Goal: Check status: Check status

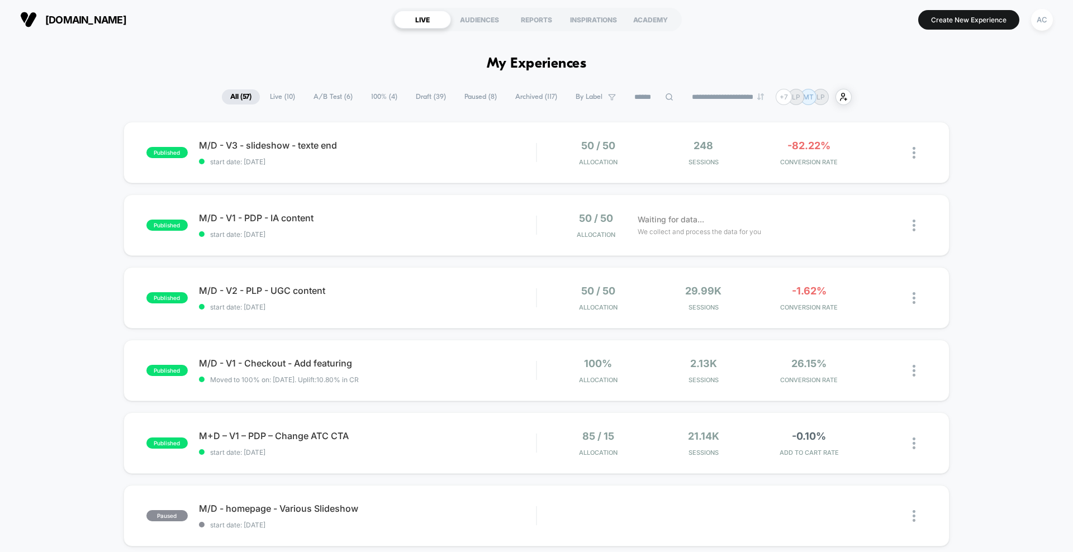
click at [1026, 31] on section "Create New Experience AC" at bounding box center [885, 20] width 341 height 28
click at [1047, 25] on div "AC" at bounding box center [1042, 20] width 22 height 22
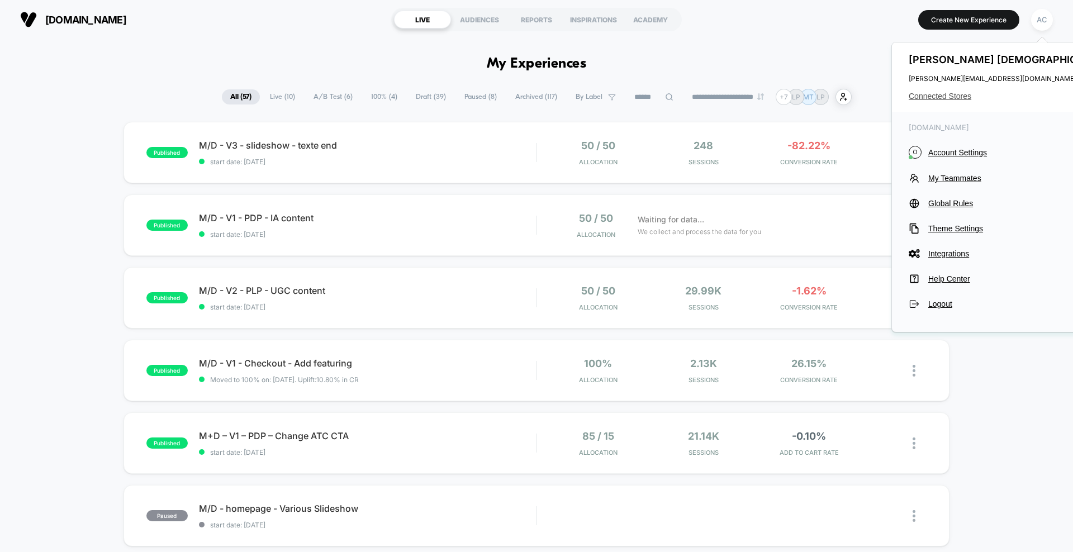
click at [943, 93] on span "Connected Stores" at bounding box center [1011, 96] width 205 height 9
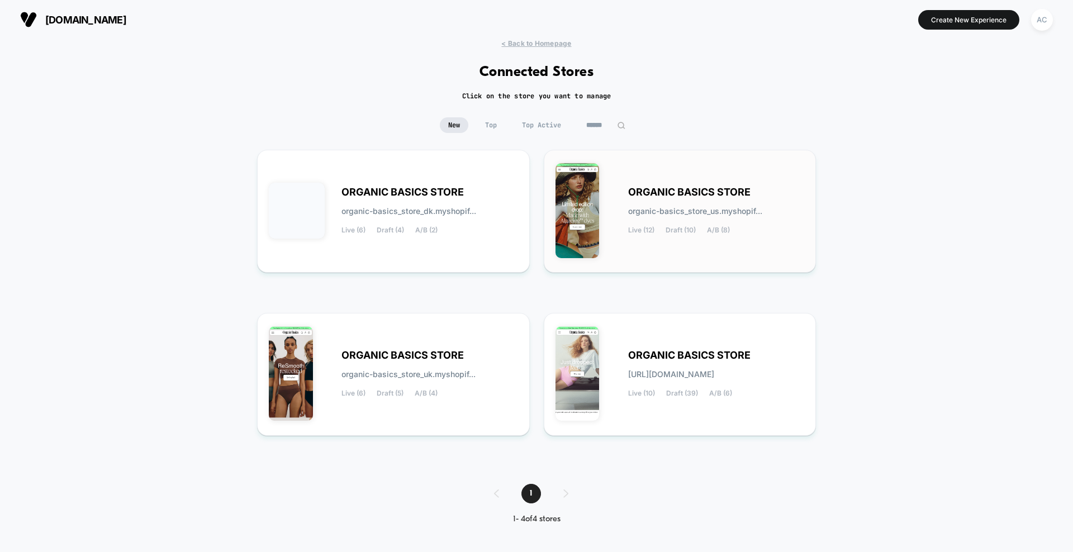
click at [675, 207] on span "organic-basics_store_us.myshopif..." at bounding box center [695, 211] width 134 height 8
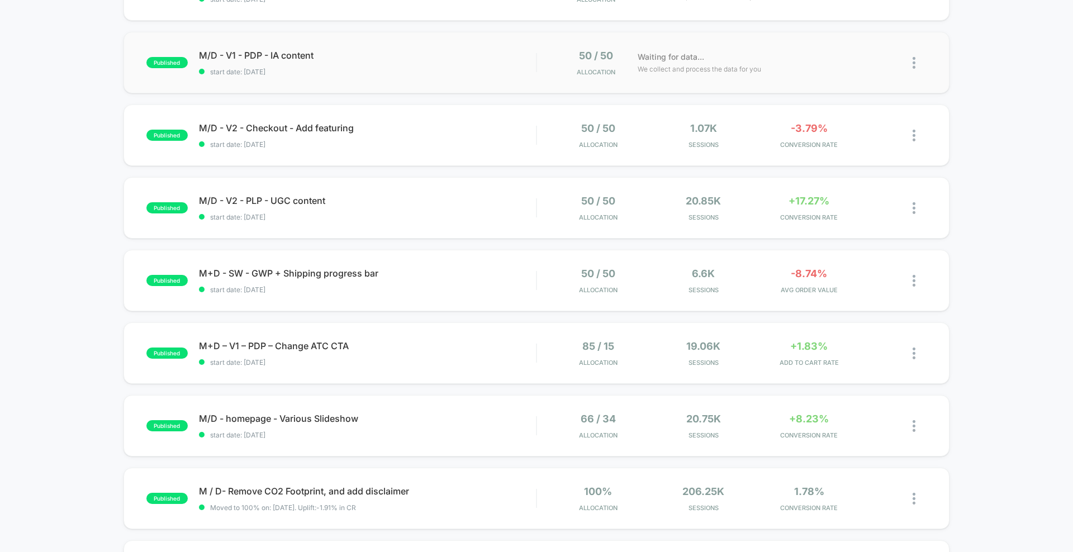
scroll to position [168, 0]
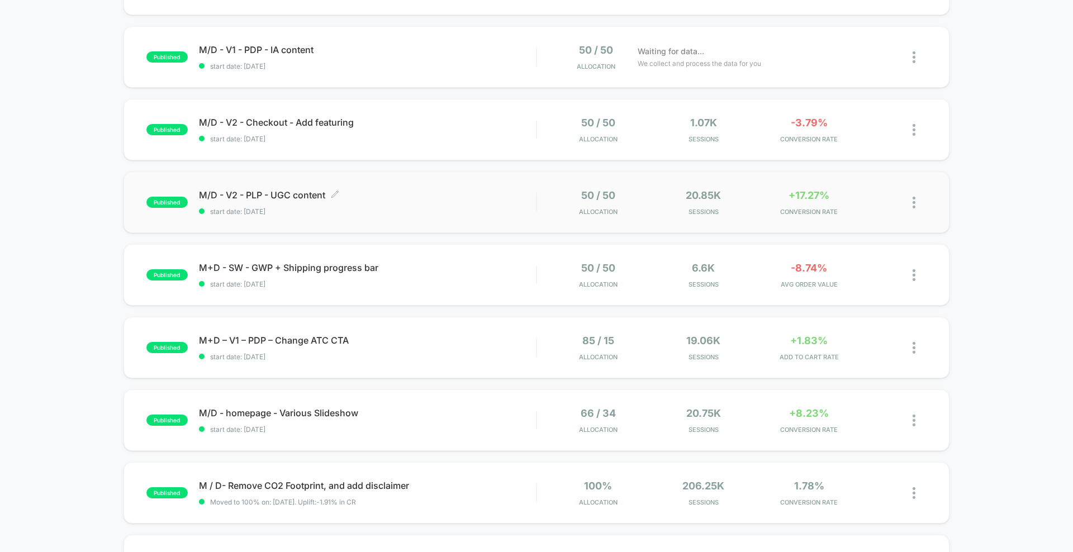
click at [414, 198] on span "M/D - V2 - PLP - UGC content Click to edit experience details" at bounding box center [367, 194] width 337 height 11
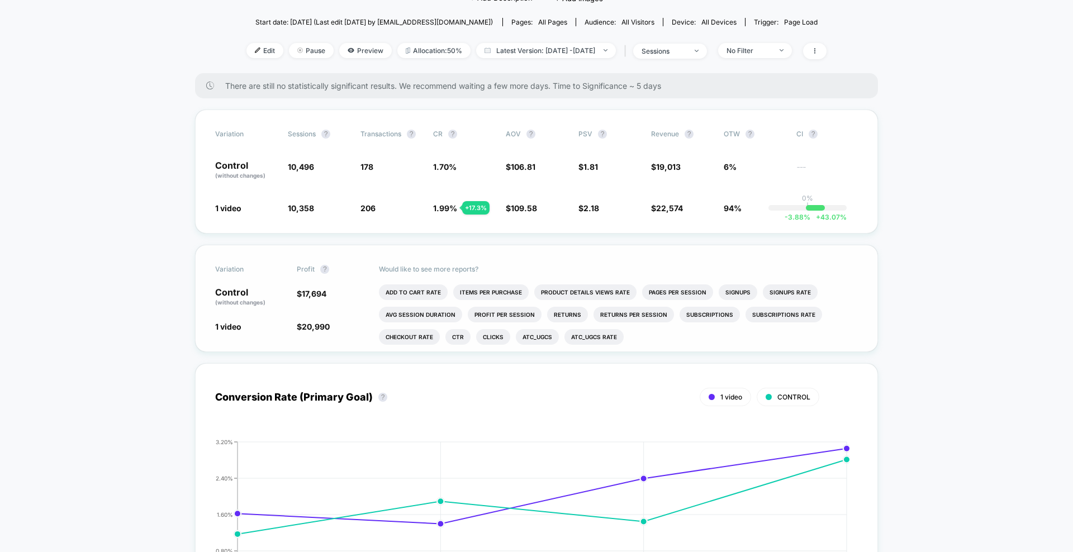
scroll to position [113, 0]
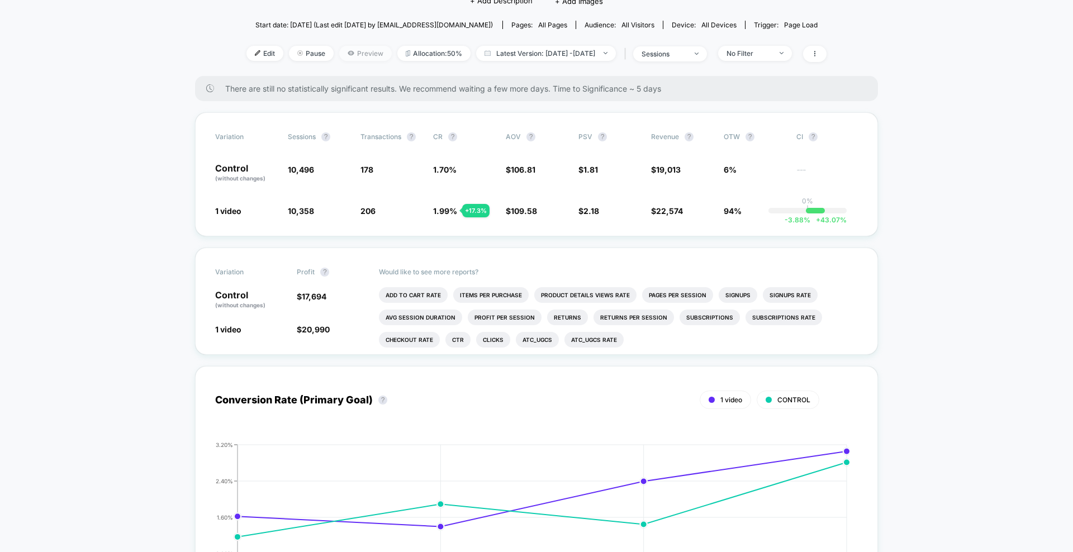
click at [350, 51] on span "Preview" at bounding box center [365, 53] width 53 height 15
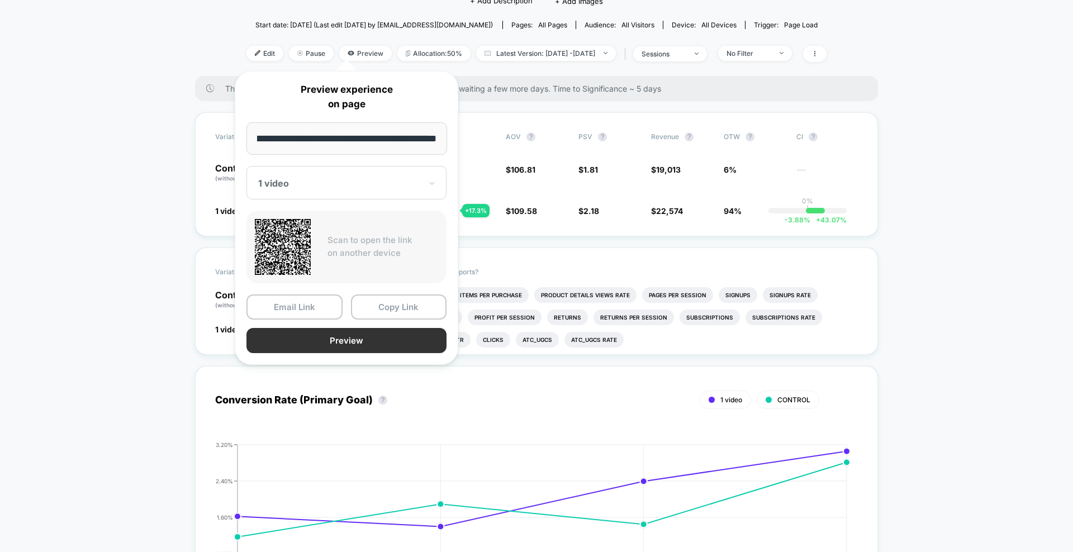
scroll to position [0, 0]
click at [346, 343] on button "Preview" at bounding box center [346, 340] width 200 height 25
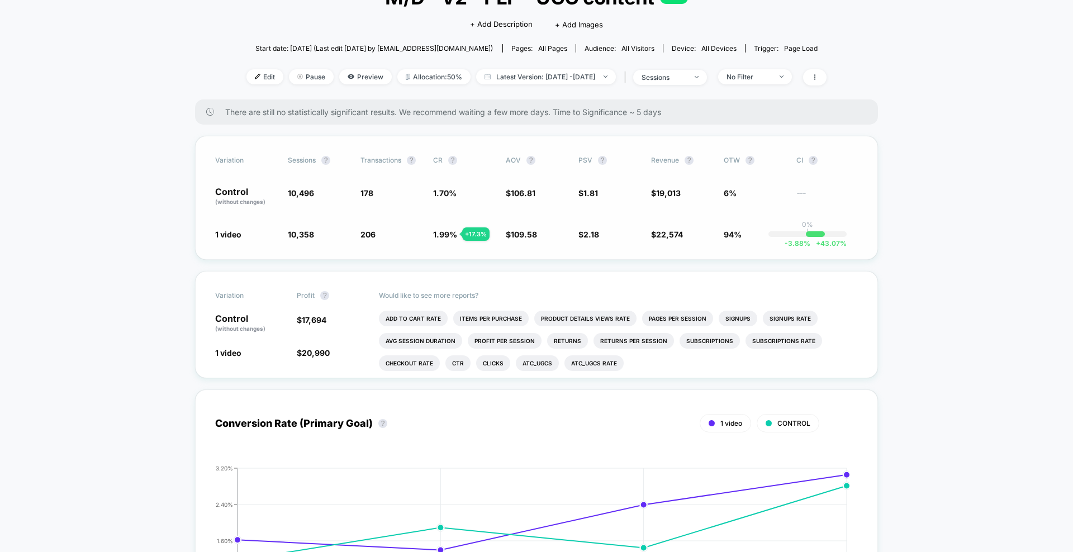
click at [551, 255] on div "Variation Sessions ? Transactions ? CR ? AOV ? PSV ? Revenue ? OTW ? CI ? Contr…" at bounding box center [536, 198] width 683 height 124
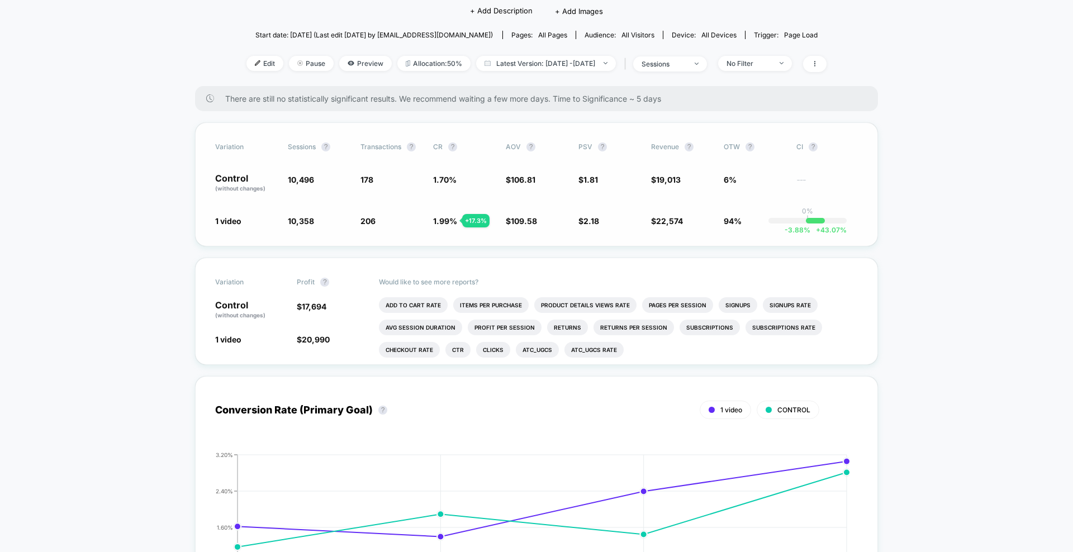
scroll to position [112, 0]
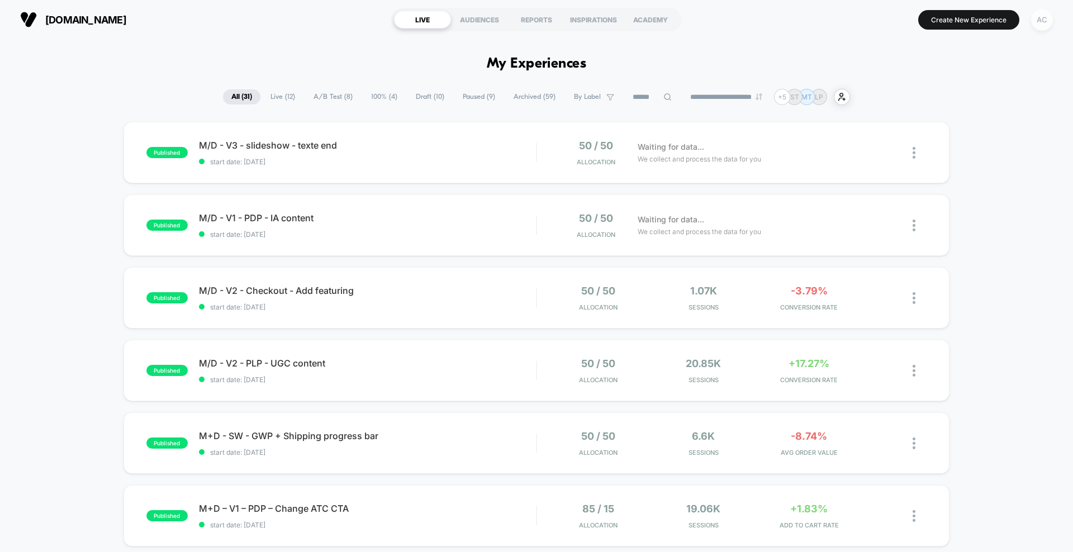
click at [1048, 11] on div "AC" at bounding box center [1042, 20] width 22 height 22
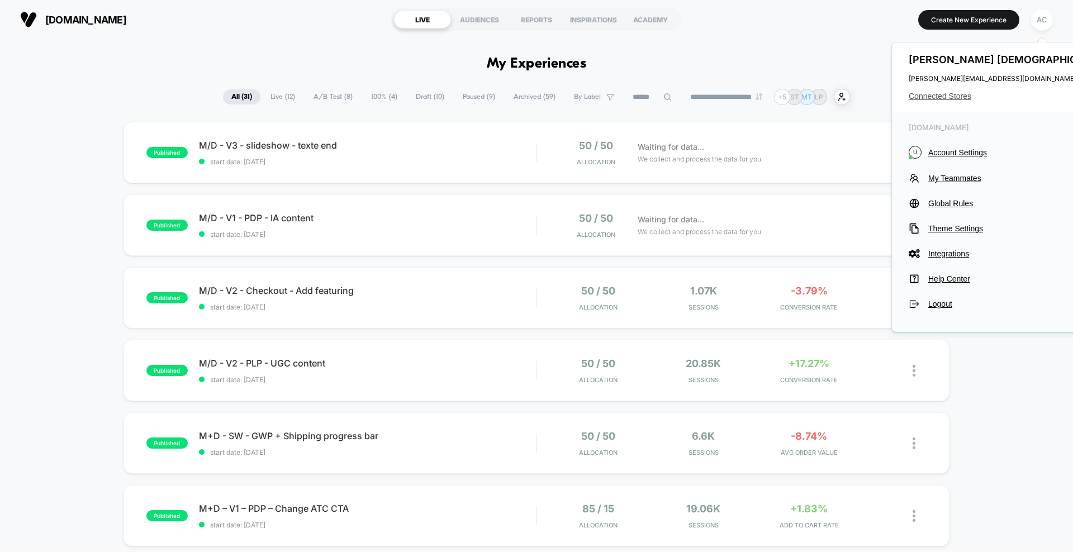
click at [950, 97] on span "Connected Stores" at bounding box center [1011, 96] width 205 height 9
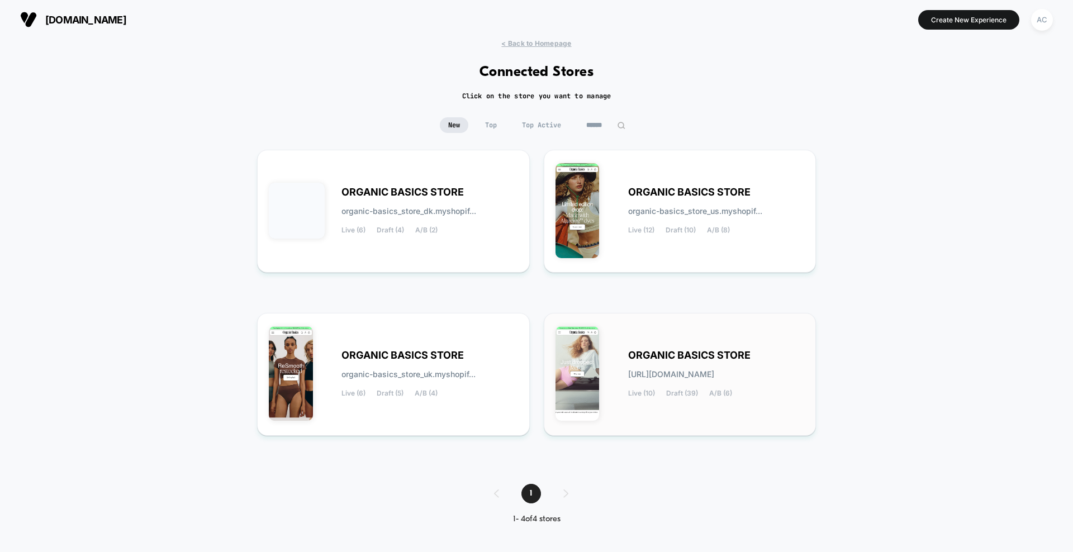
click at [663, 358] on span "ORGANIC BASICS STORE" at bounding box center [689, 356] width 122 height 8
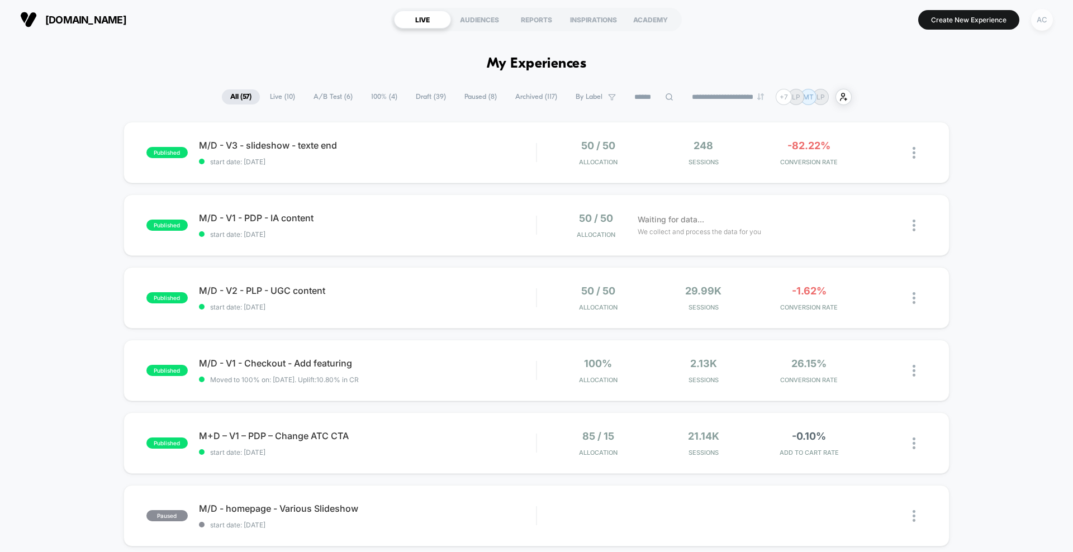
click at [1041, 19] on div "AC" at bounding box center [1042, 20] width 22 height 22
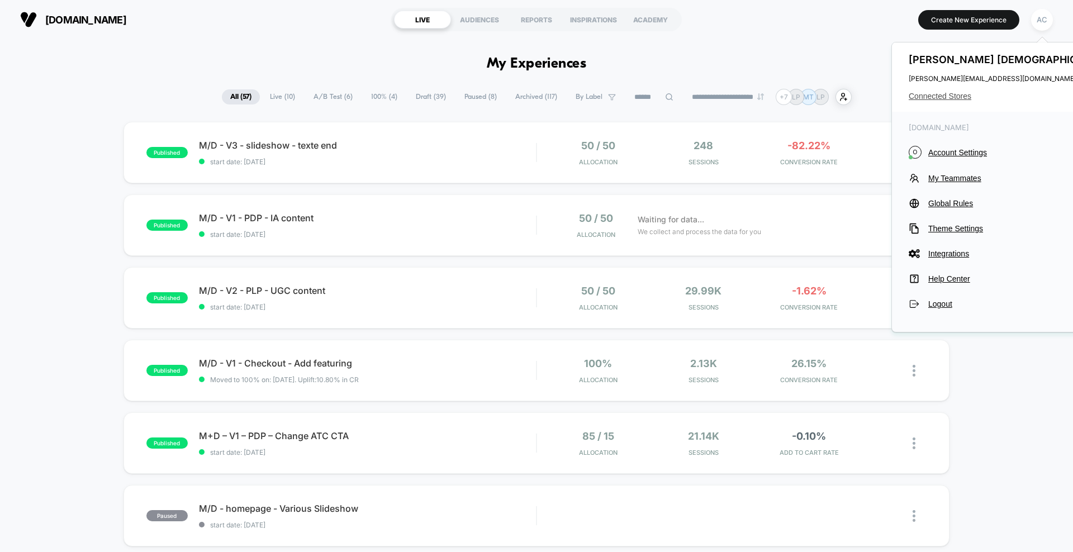
click at [957, 94] on span "Connected Stores" at bounding box center [1011, 96] width 205 height 9
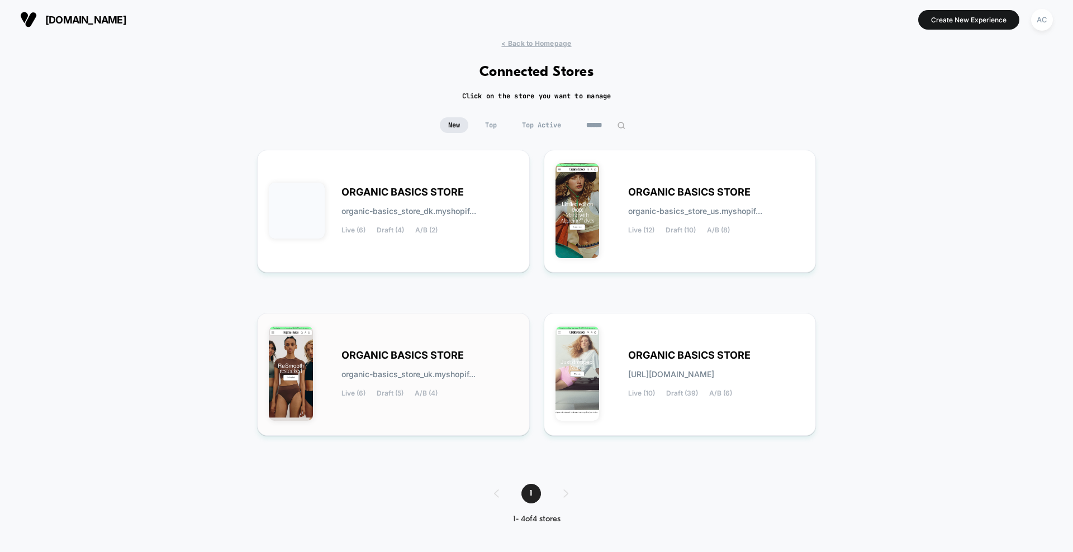
click at [457, 382] on div "ORGANIC BASICS STORE organic-basics_store_uk.myshopif... Live (6) Draft (5) A/B…" at bounding box center [429, 375] width 177 height 46
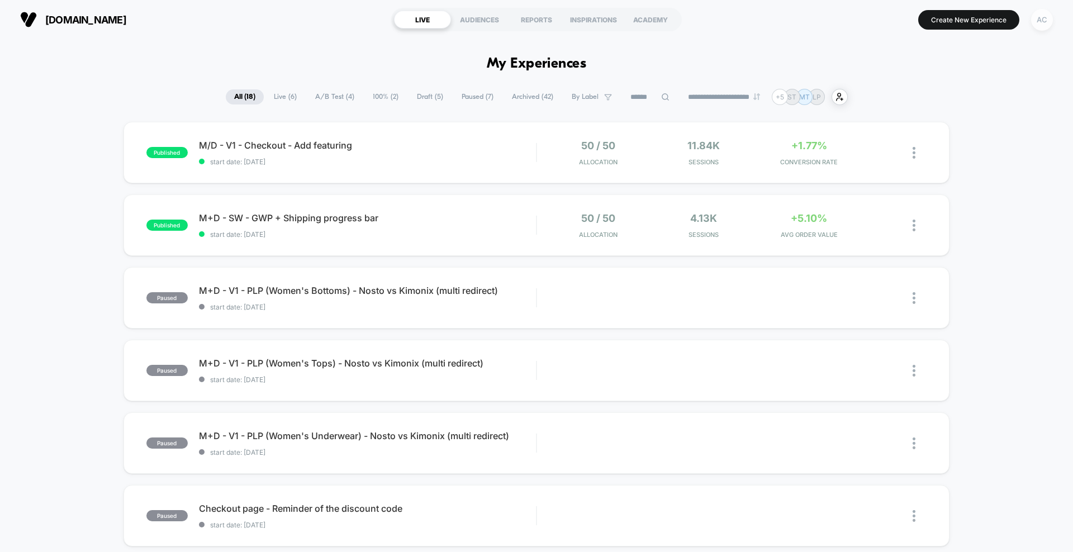
click at [1036, 22] on div "AC" at bounding box center [1042, 20] width 22 height 22
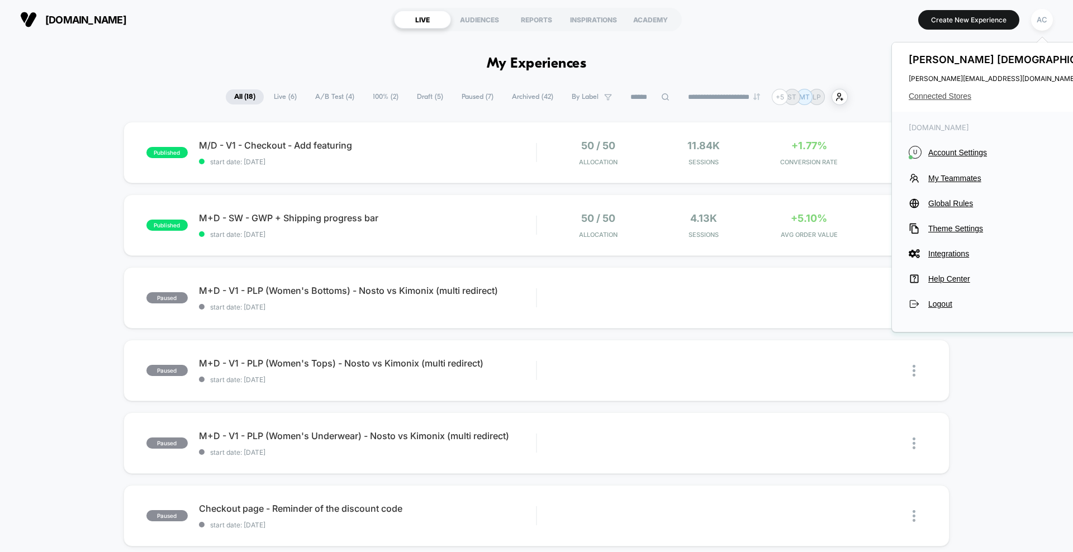
click at [957, 98] on span "Connected Stores" at bounding box center [1011, 96] width 205 height 9
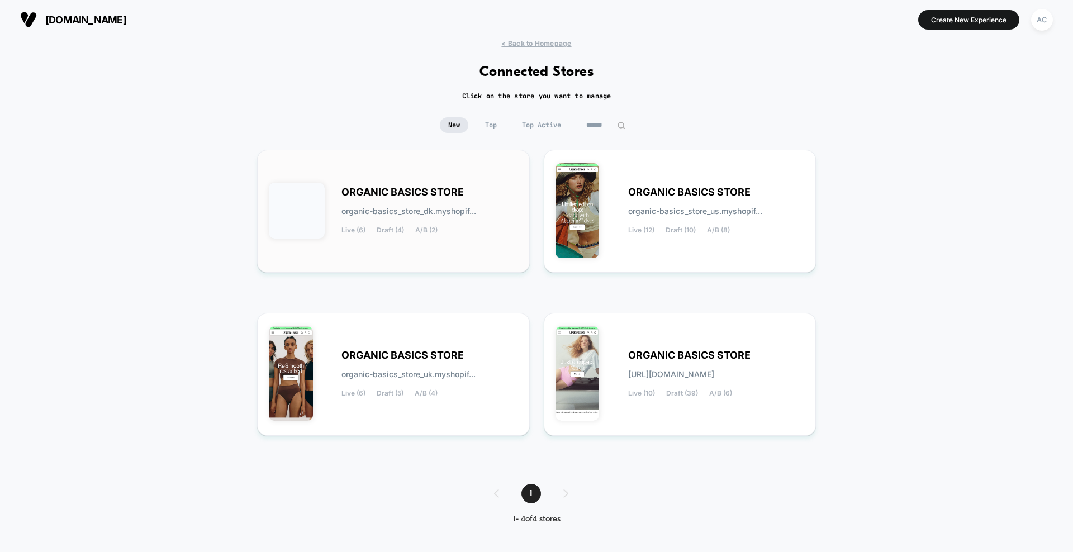
click at [462, 202] on div "ORGANIC BASICS STORE organic-basics_store_dk.myshopif... Live (6) Draft (4) A/B…" at bounding box center [429, 211] width 177 height 46
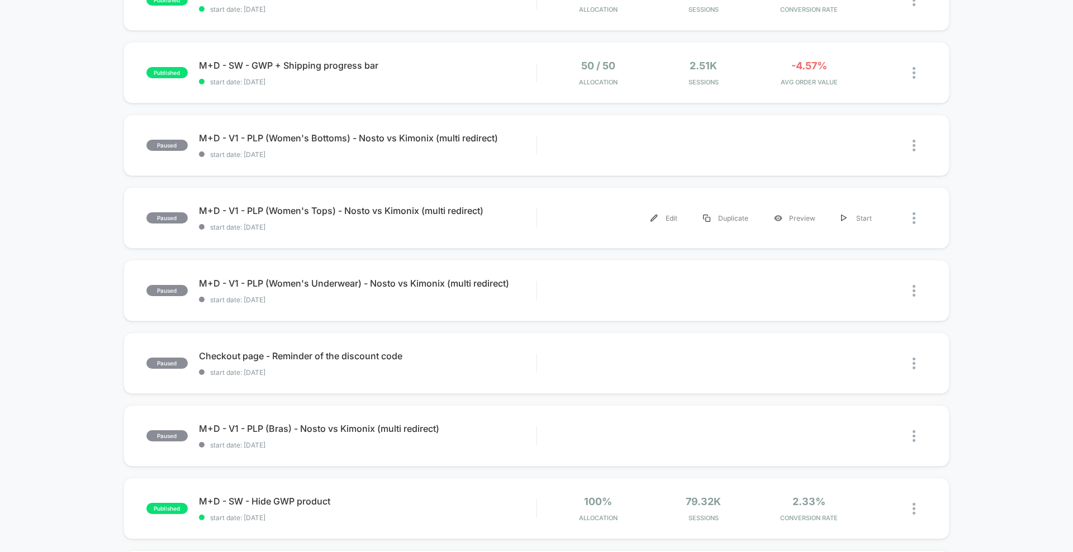
scroll to position [102, 0]
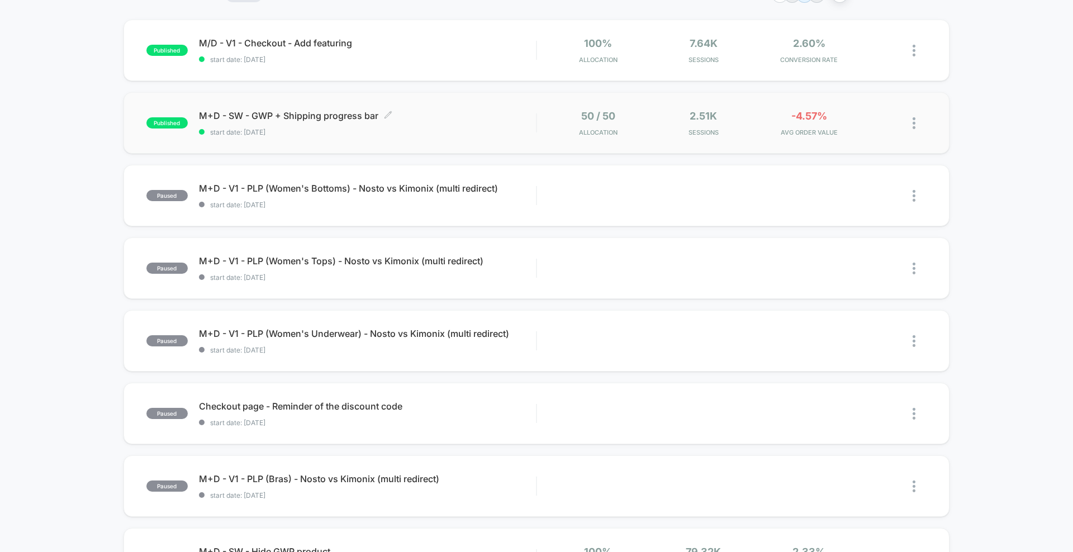
click at [455, 125] on div "M+D - SW - GWP + Shipping progress bar Click to edit experience details Click t…" at bounding box center [367, 123] width 337 height 26
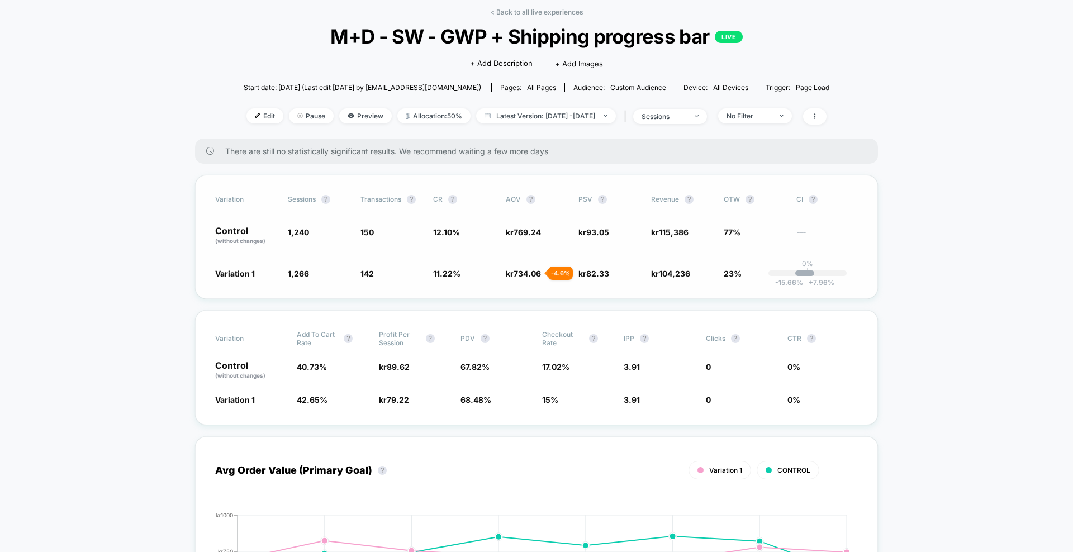
scroll to position [40, 0]
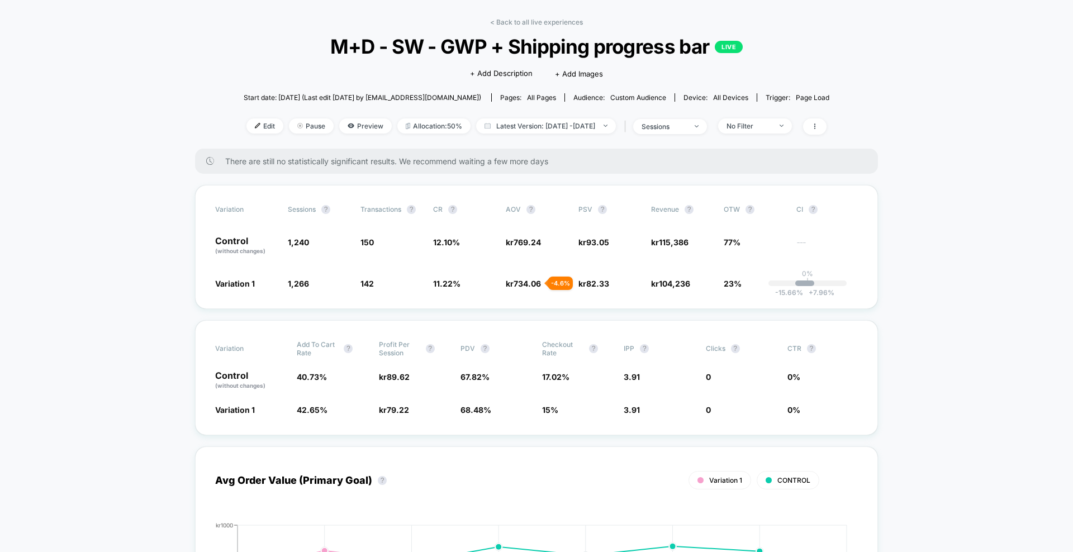
click at [338, 117] on div "< Back to all live experiences M+D - SW - GWP + Shipping progress bar LIVE Clic…" at bounding box center [537, 83] width 586 height 131
click at [339, 127] on span "Preview" at bounding box center [365, 125] width 53 height 15
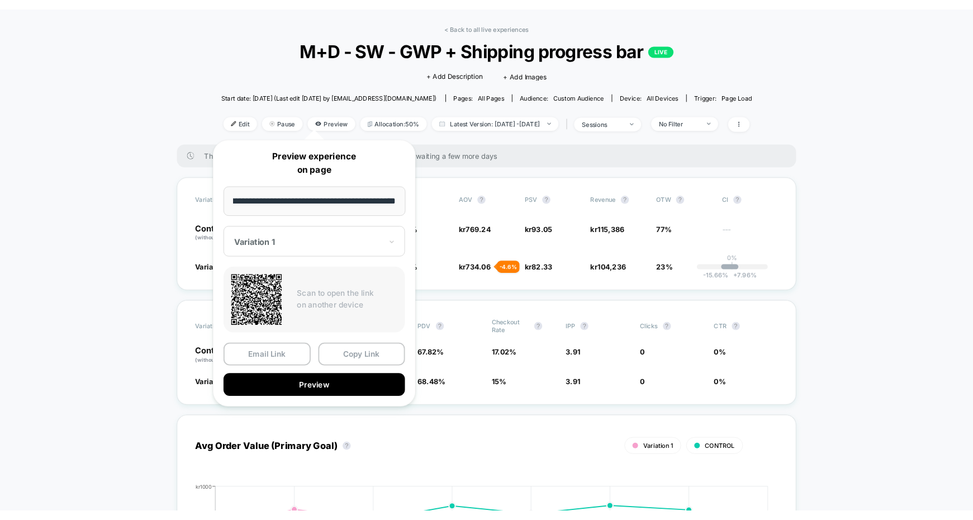
scroll to position [0, 0]
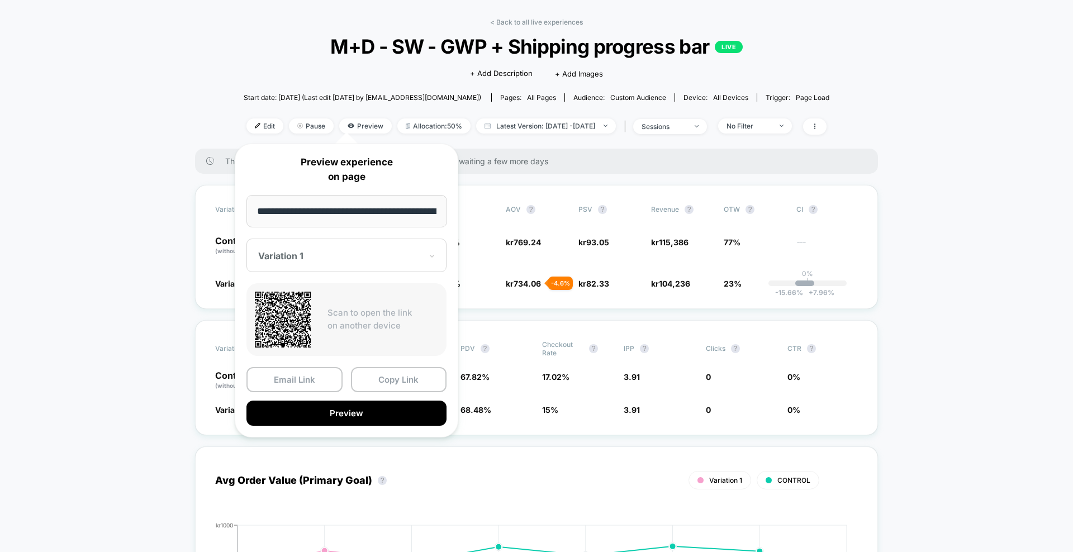
click at [358, 424] on div "**********" at bounding box center [347, 291] width 224 height 294
click at [368, 403] on button "Preview" at bounding box center [346, 413] width 200 height 25
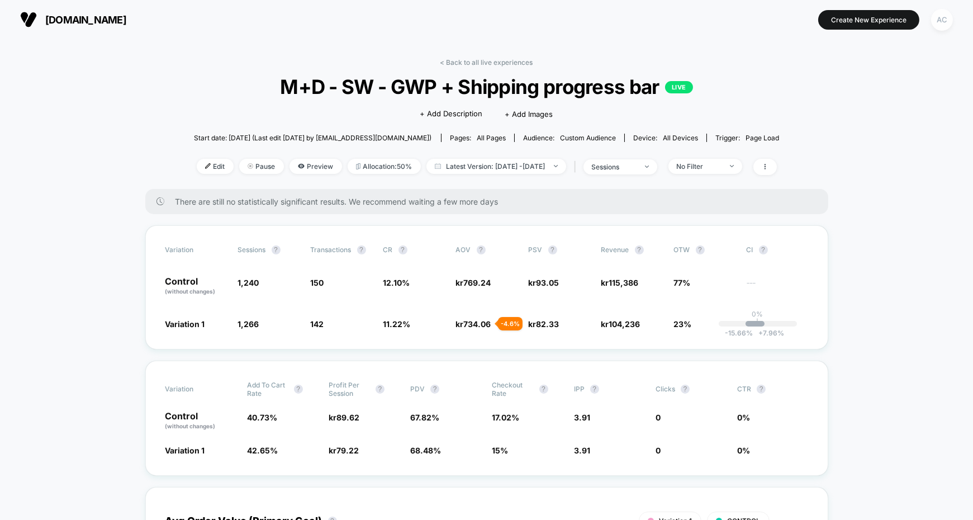
click at [947, 25] on div "AC" at bounding box center [942, 20] width 22 height 22
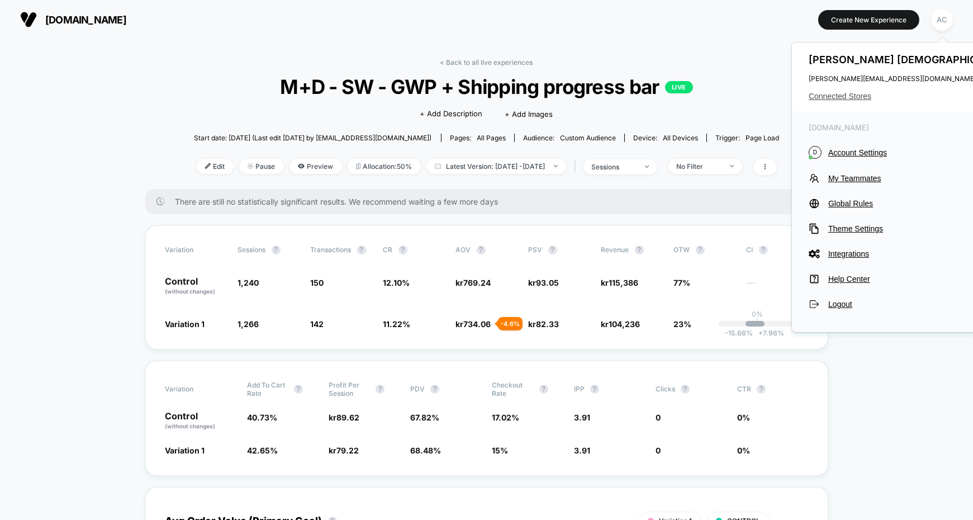
click at [843, 92] on span "Connected Stores" at bounding box center [911, 96] width 205 height 9
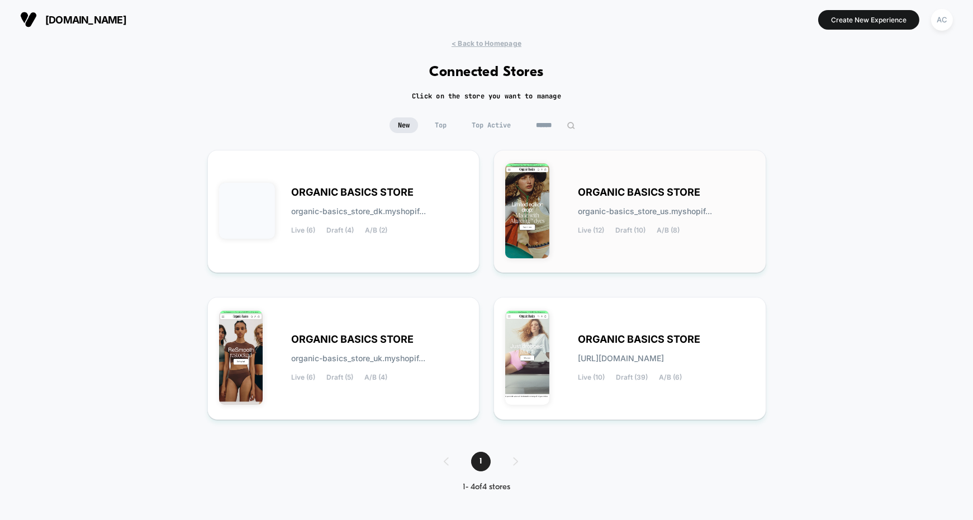
click at [640, 202] on div "ORGANIC BASICS STORE organic-basics_store_us.myshopif... Live (12) Draft (10) A…" at bounding box center [666, 211] width 177 height 46
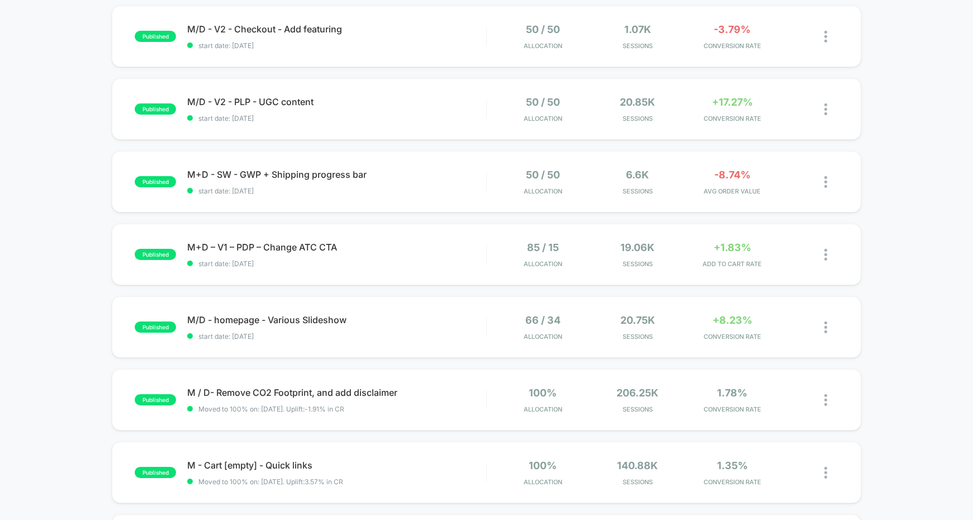
scroll to position [264, 0]
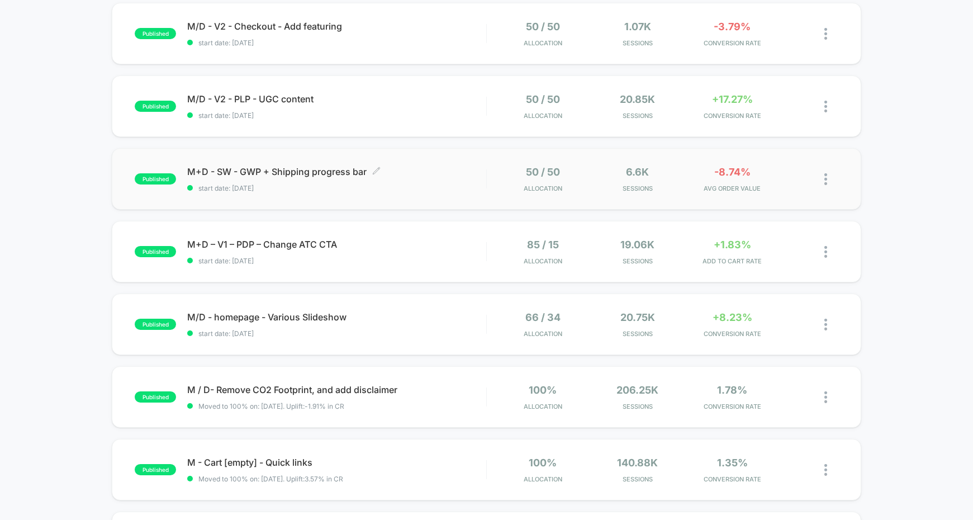
click at [369, 186] on span "start date: [DATE]" at bounding box center [336, 188] width 299 height 8
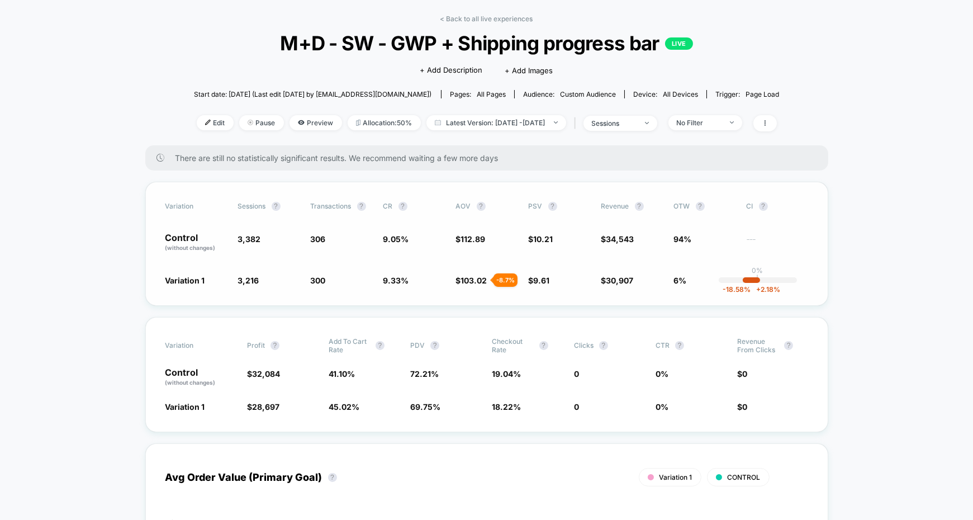
scroll to position [53, 0]
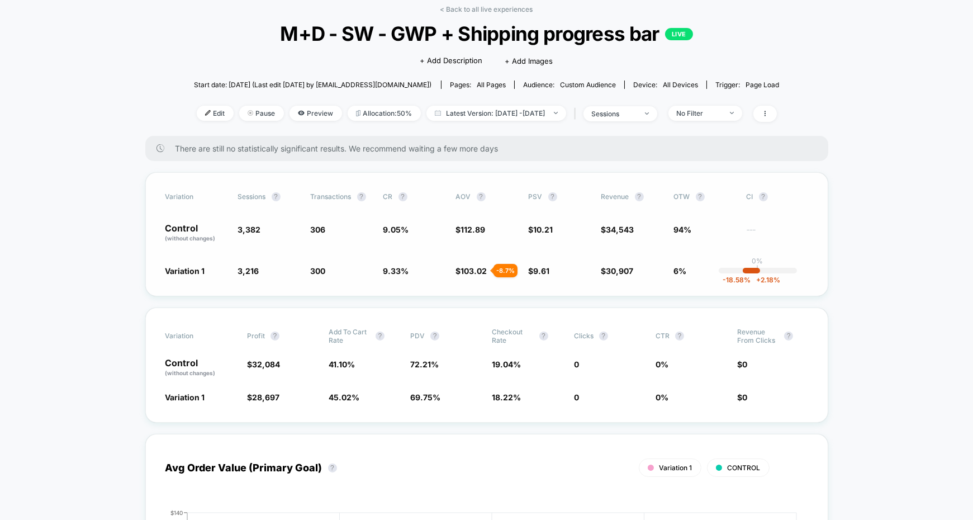
click at [212, 258] on div "Variation Sessions ? Transactions ? CR ? AOV ? PSV ? Revenue ? OTW ? CI ? Contr…" at bounding box center [486, 234] width 683 height 124
drag, startPoint x: 214, startPoint y: 240, endPoint x: 163, endPoint y: 217, distance: 56.3
click at [163, 217] on div "Variation Sessions ? Transactions ? CR ? AOV ? PSV ? Revenue ? OTW ? CI ? Contr…" at bounding box center [486, 234] width 683 height 124
drag, startPoint x: 163, startPoint y: 220, endPoint x: 202, endPoint y: 232, distance: 40.8
click at [201, 231] on div "Variation Sessions ? Transactions ? CR ? AOV ? PSV ? Revenue ? OTW ? CI ? Contr…" at bounding box center [486, 234] width 683 height 124
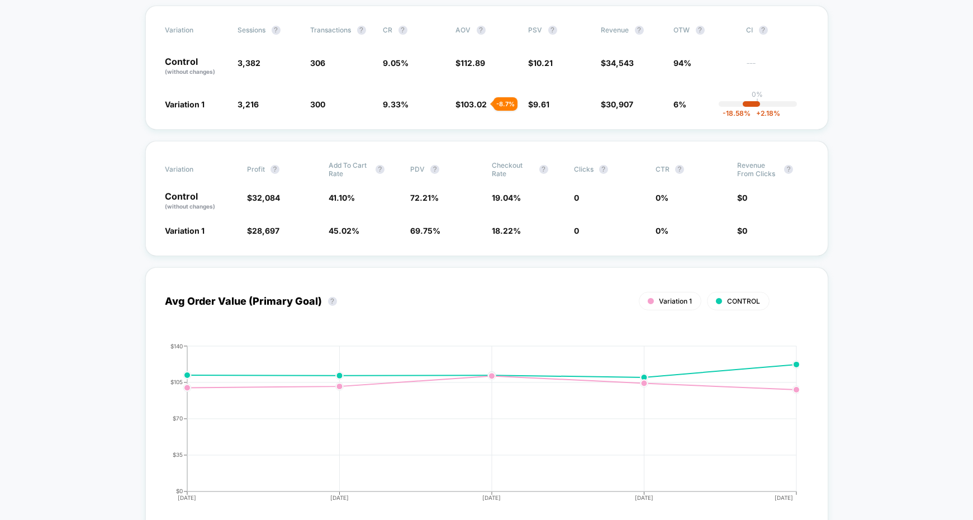
scroll to position [219, 0]
drag, startPoint x: 660, startPoint y: 114, endPoint x: 592, endPoint y: 58, distance: 88.5
click at [591, 58] on div "Variation Sessions ? Transactions ? CR ? AOV ? PSV ? Revenue ? OTW ? CI ? Contr…" at bounding box center [486, 69] width 683 height 124
drag, startPoint x: 600, startPoint y: 62, endPoint x: 638, endPoint y: 102, distance: 54.9
click at [638, 102] on div "Variation Sessions ? Transactions ? CR ? AOV ? PSV ? Revenue ? OTW ? CI ? Contr…" at bounding box center [486, 69] width 683 height 124
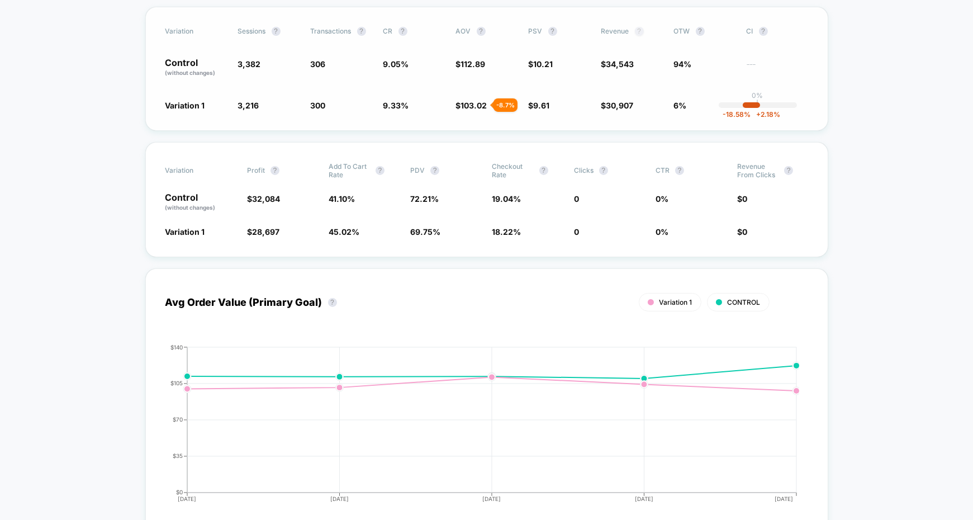
drag, startPoint x: 814, startPoint y: 109, endPoint x: 639, endPoint y: 33, distance: 190.7
click at [648, 34] on div "Variation Sessions ? Transactions ? CR ? AOV ? PSV ? Revenue ? OTW ? CI ? Contr…" at bounding box center [486, 69] width 683 height 124
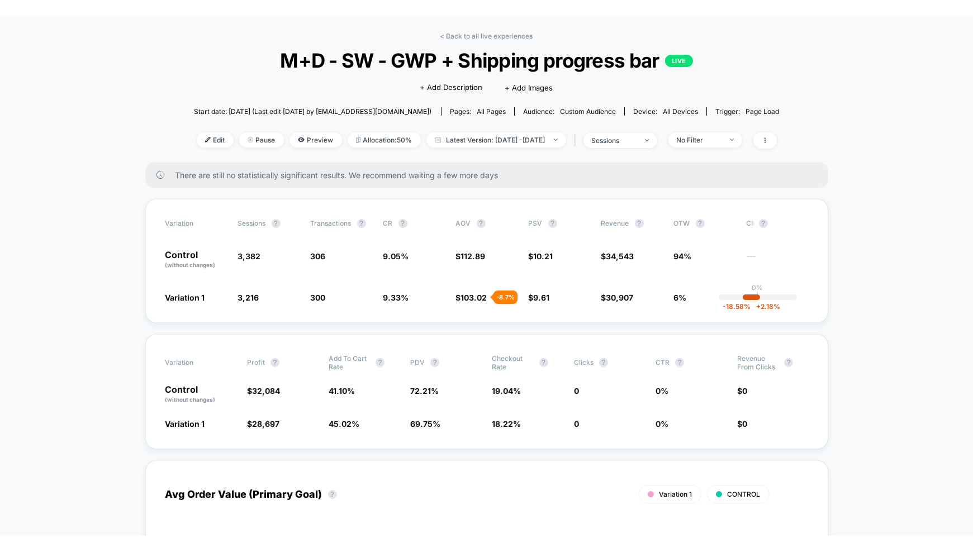
scroll to position [0, 0]
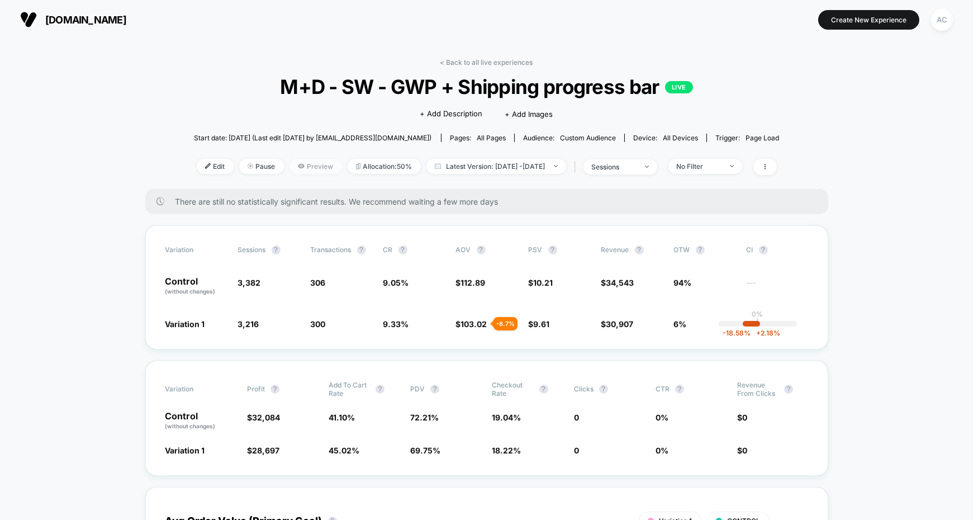
click at [291, 167] on span "Preview" at bounding box center [316, 166] width 53 height 15
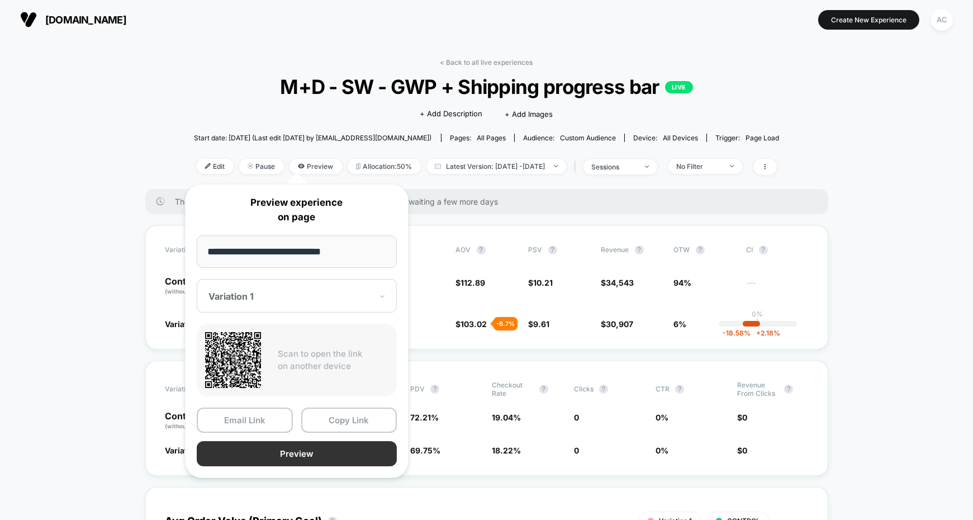
click at [304, 457] on button "Preview" at bounding box center [297, 453] width 200 height 25
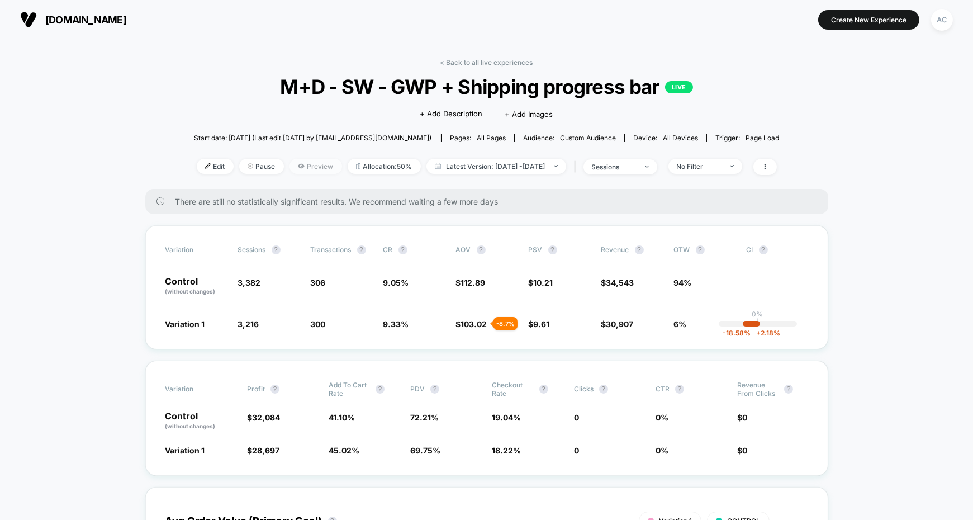
click at [309, 167] on span "Preview" at bounding box center [316, 166] width 53 height 15
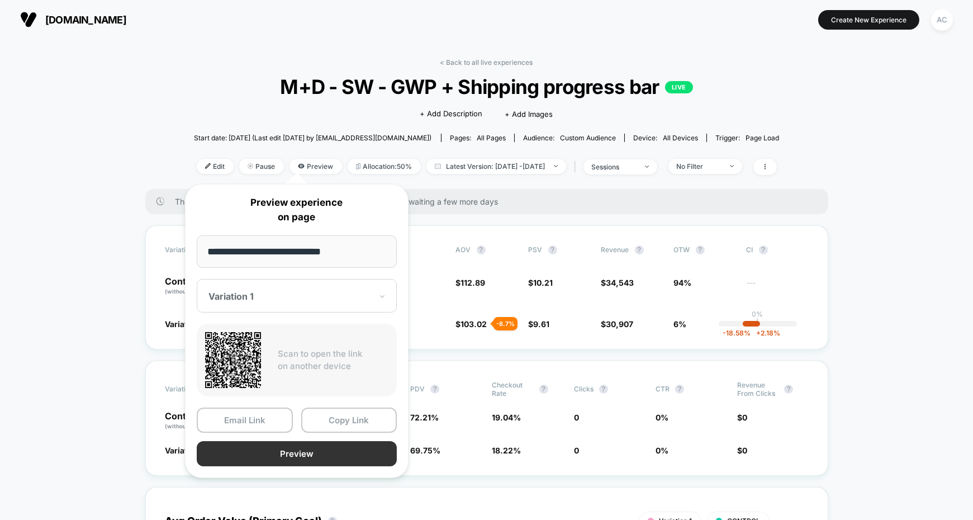
click at [290, 452] on button "Preview" at bounding box center [297, 453] width 200 height 25
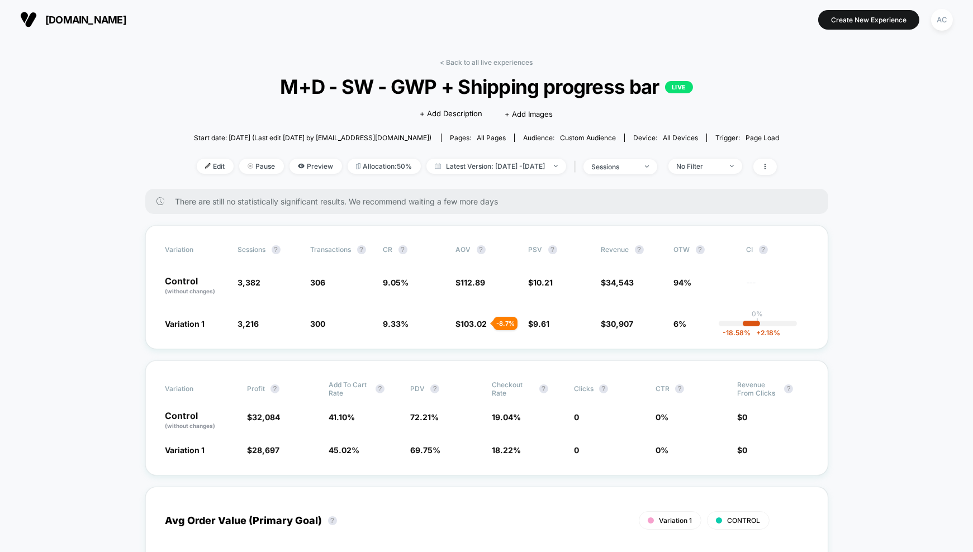
click at [293, 159] on span "Preview" at bounding box center [316, 166] width 53 height 15
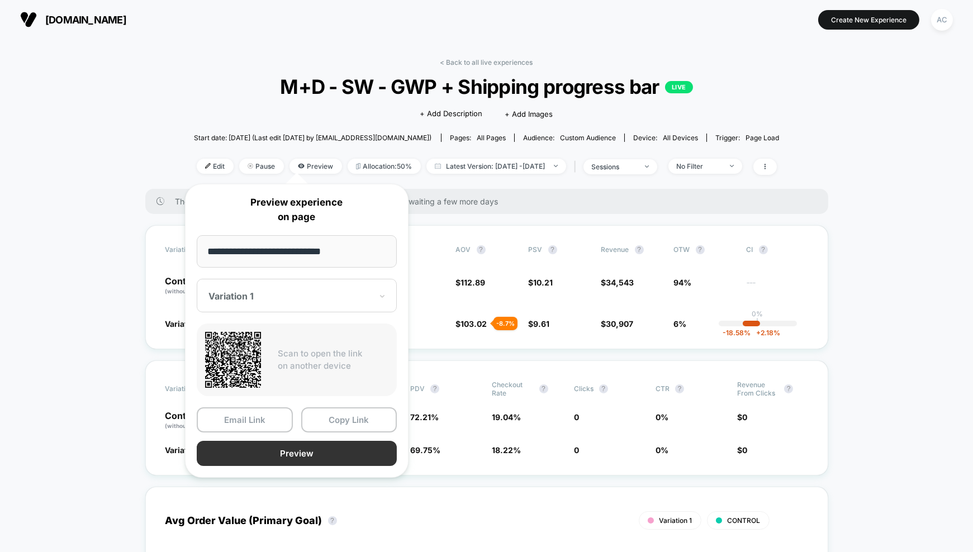
click at [328, 459] on button "Preview" at bounding box center [297, 453] width 200 height 25
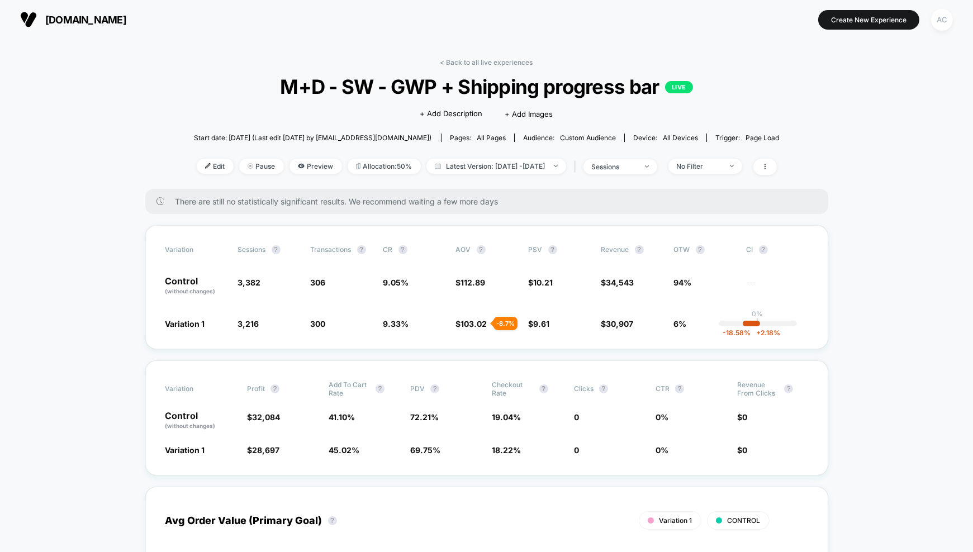
click at [942, 19] on div "AC" at bounding box center [942, 20] width 22 height 22
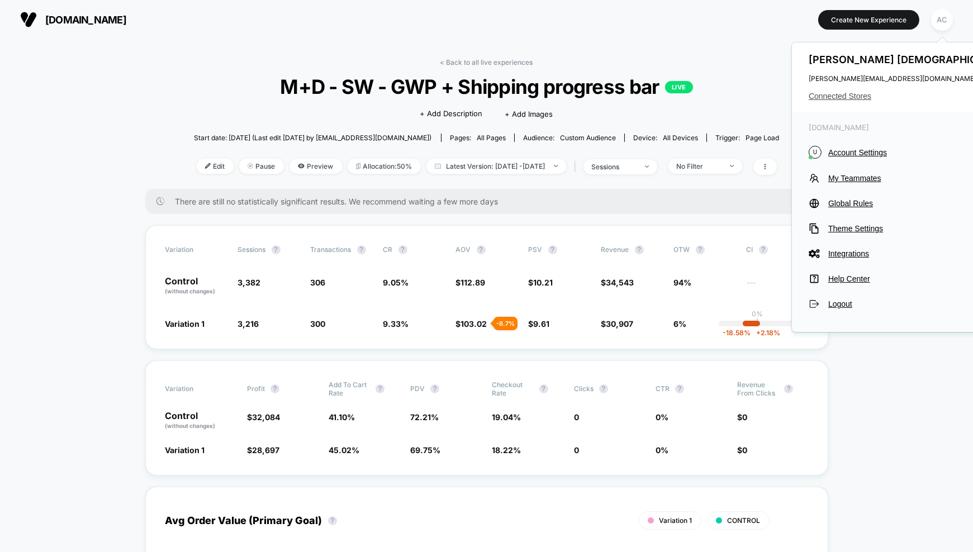
click at [841, 97] on span "Connected Stores" at bounding box center [911, 96] width 205 height 9
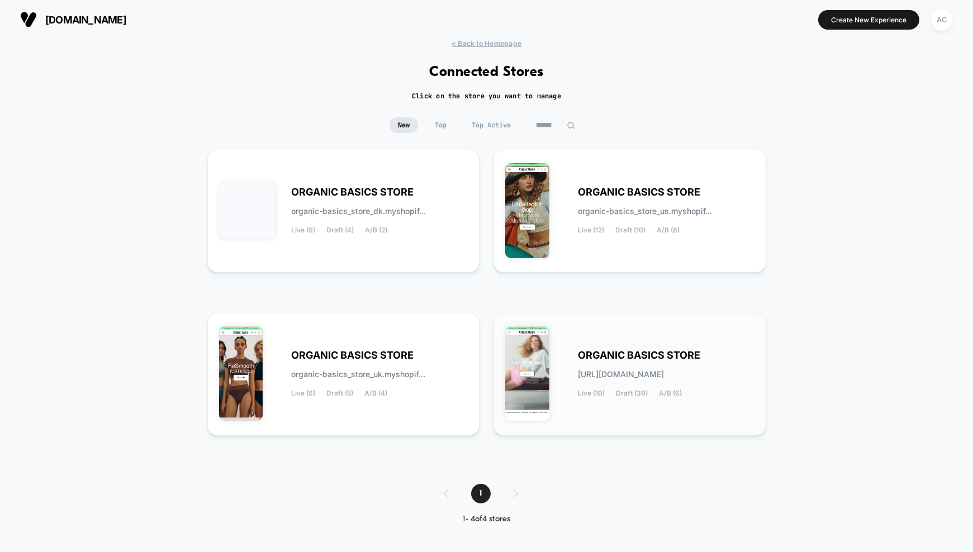
click at [653, 367] on div "ORGANIC BASICS STORE [URL][DOMAIN_NAME] Live (10) Draft (39) A/B (6)" at bounding box center [666, 375] width 177 height 46
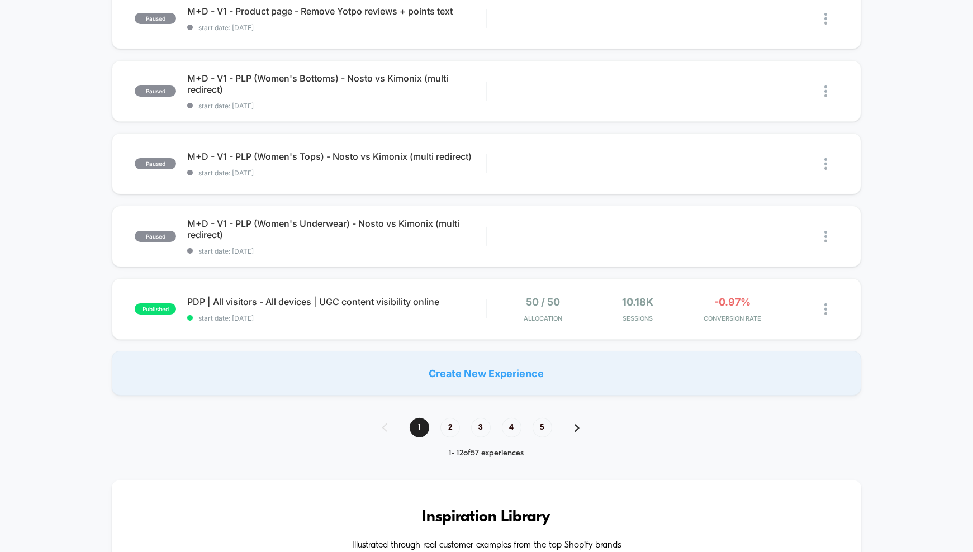
scroll to position [675, 0]
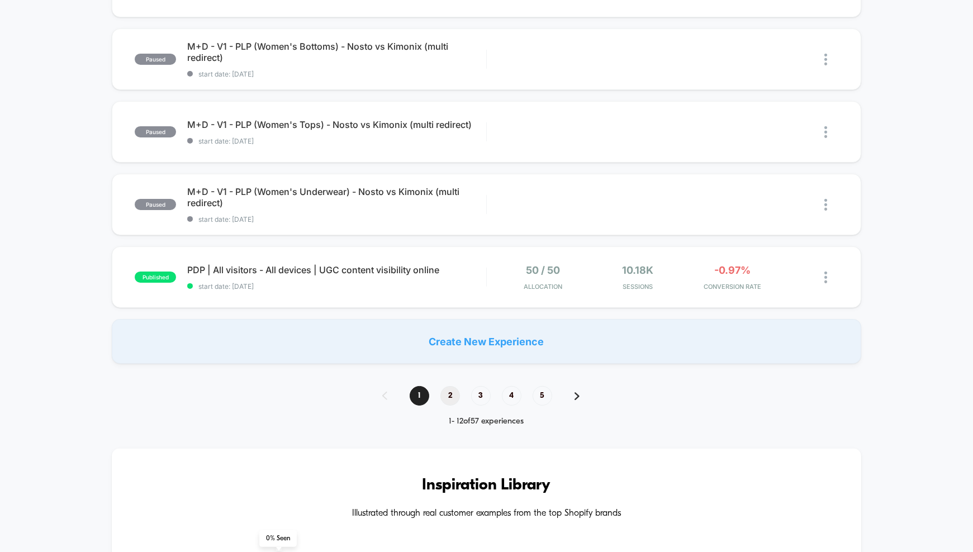
click at [452, 395] on span "2" at bounding box center [450, 396] width 20 height 20
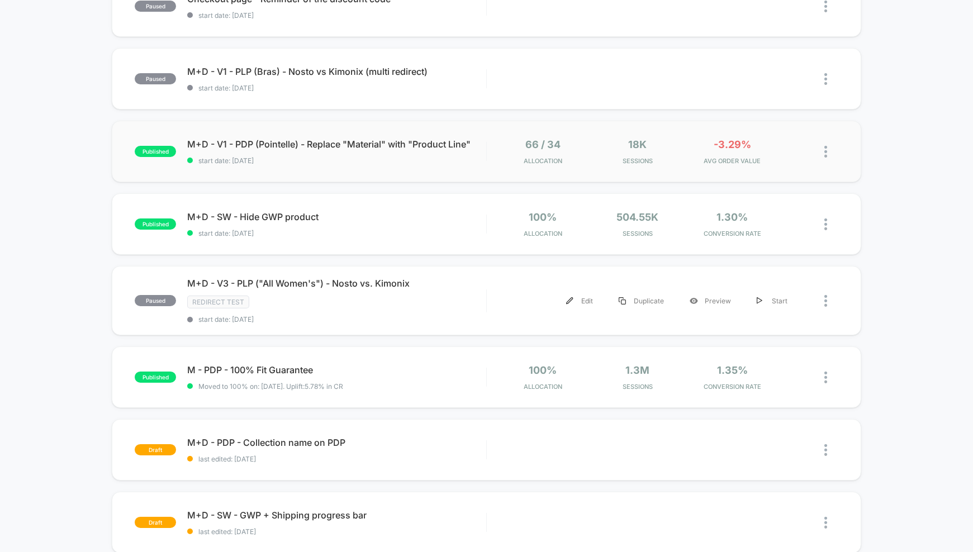
scroll to position [0, 0]
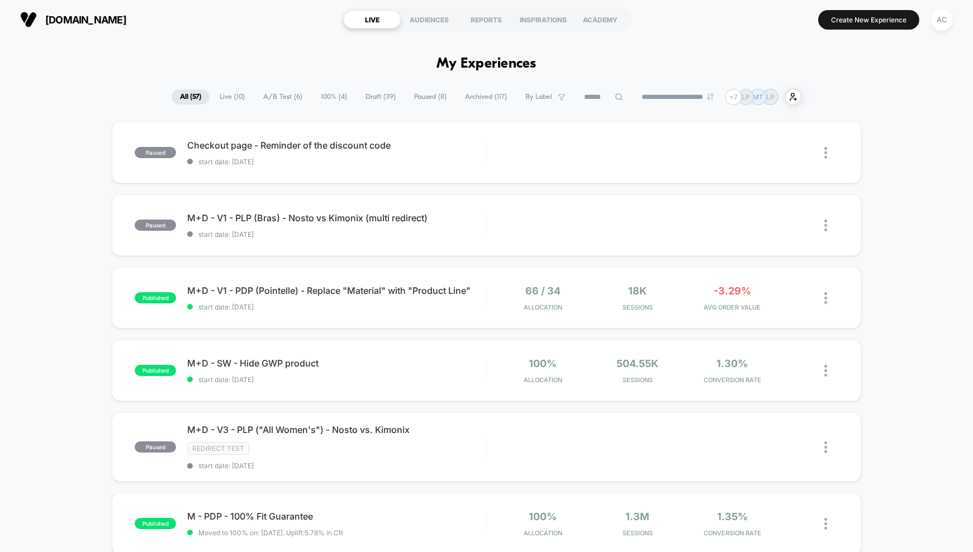
click at [278, 95] on span "A/B Test ( 6 )" at bounding box center [283, 96] width 56 height 15
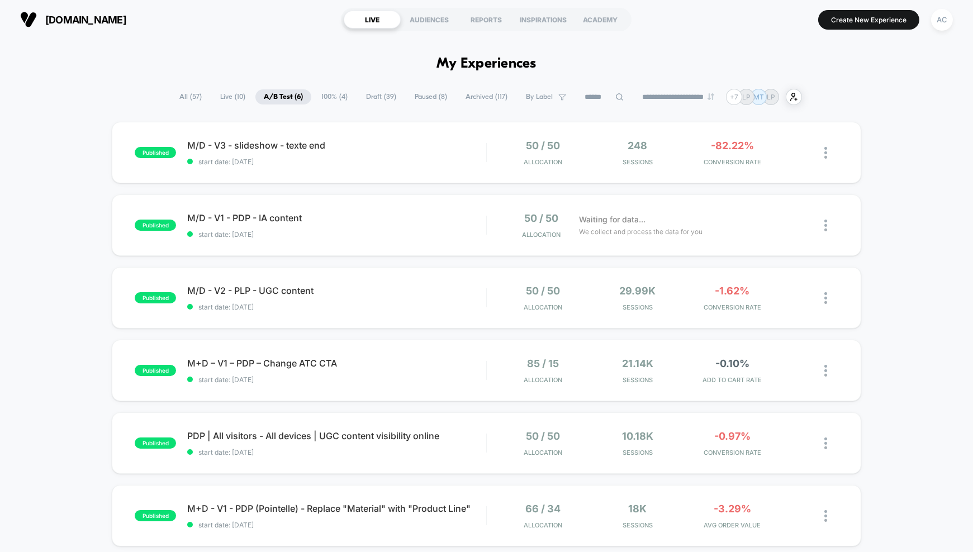
click at [954, 23] on button "AC" at bounding box center [942, 19] width 29 height 23
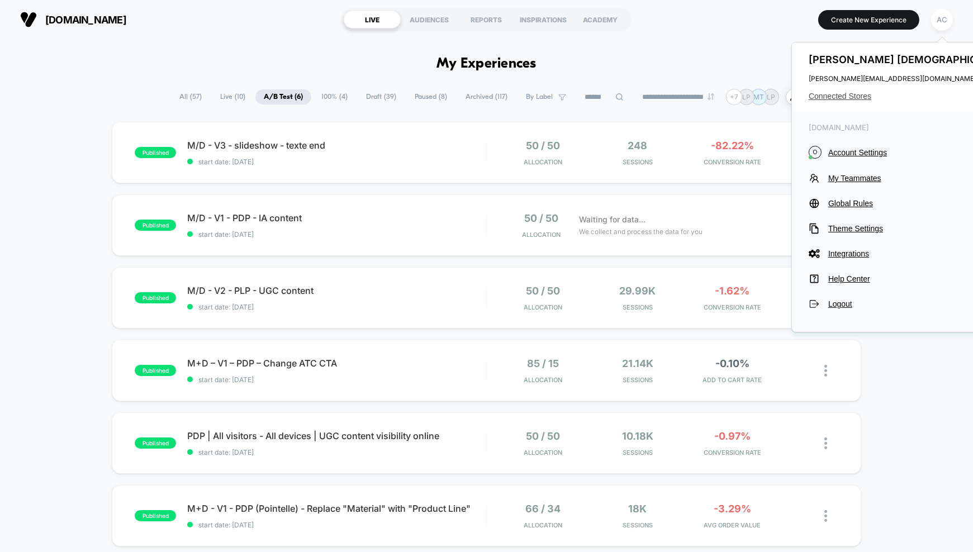
click at [850, 92] on span "Connected Stores" at bounding box center [911, 96] width 205 height 9
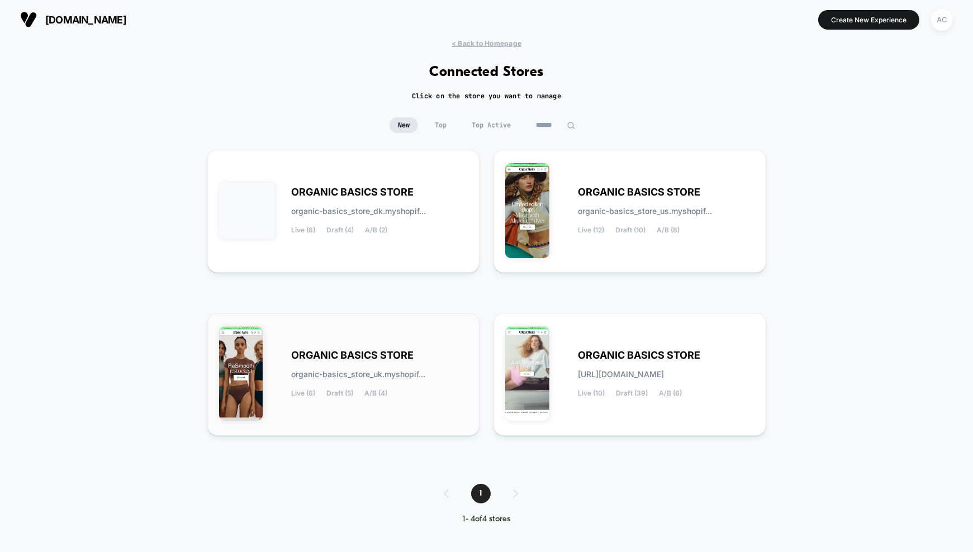
click at [369, 368] on div "ORGANIC BASICS STORE organic-basics_store_uk.myshopif... Live (6) Draft (5) A/B…" at bounding box center [380, 375] width 177 height 46
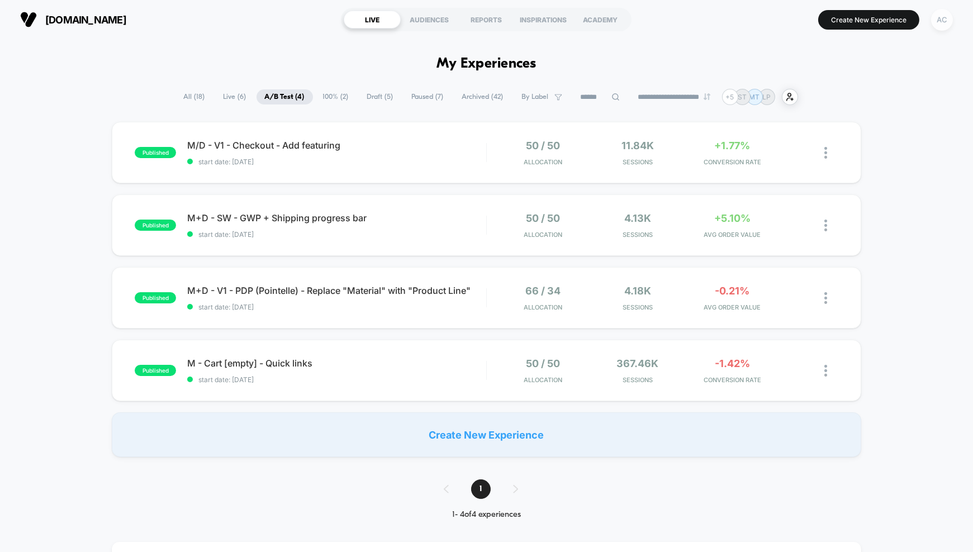
click at [944, 25] on div "AC" at bounding box center [942, 20] width 22 height 22
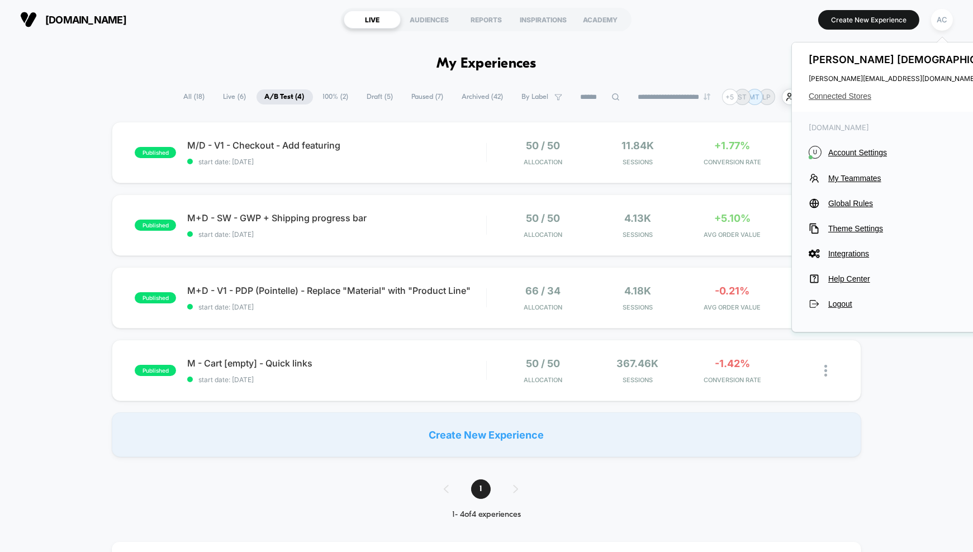
click at [856, 97] on span "Connected Stores" at bounding box center [911, 96] width 205 height 9
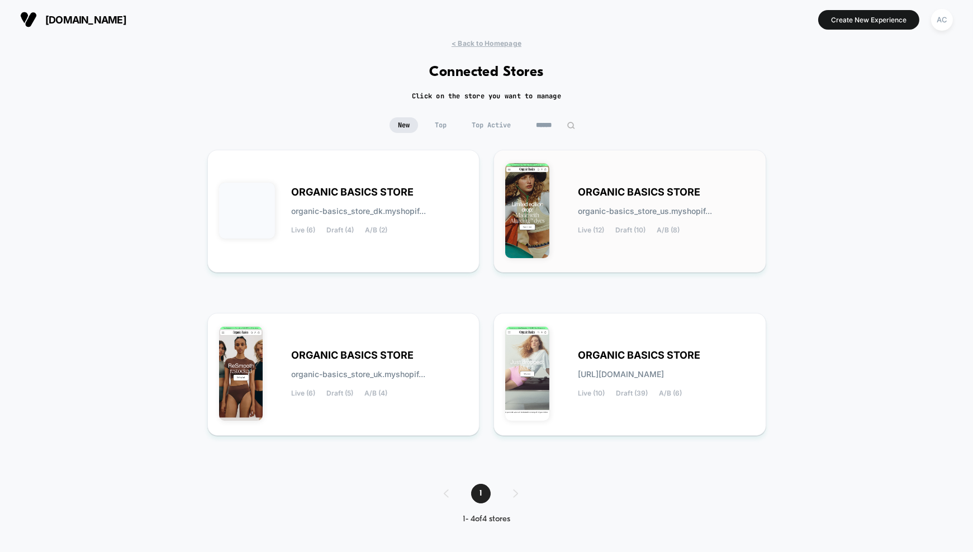
click at [650, 219] on div "ORGANIC BASICS STORE organic-basics_store_us.myshopif... Live (12) Draft (10) A…" at bounding box center [666, 211] width 177 height 46
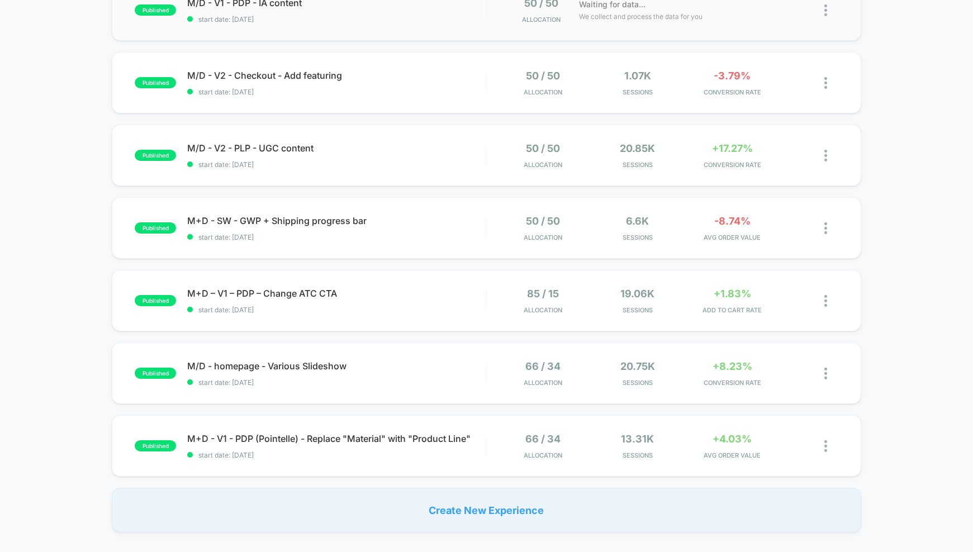
scroll to position [230, 0]
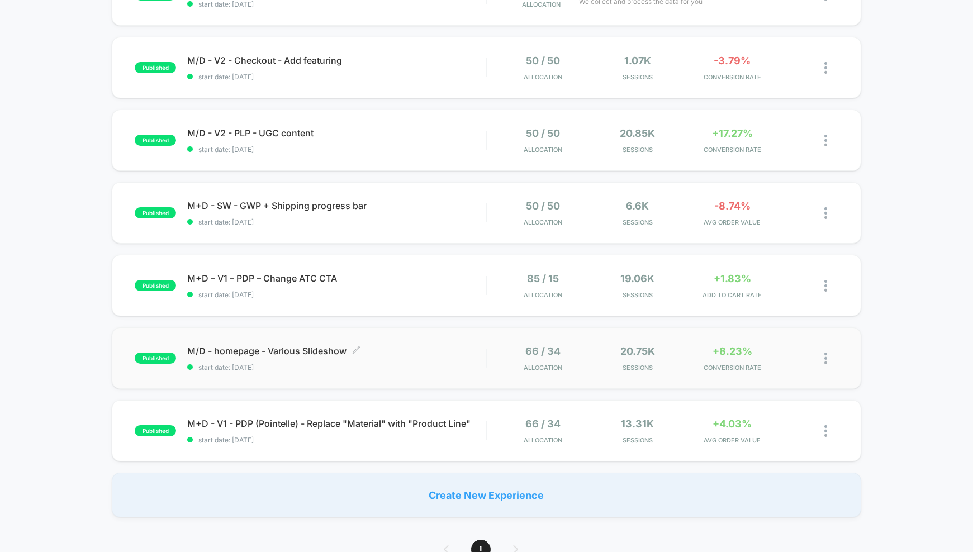
click at [423, 360] on div "M/D - homepage - Various Slideshow Click to edit experience details Click to ed…" at bounding box center [336, 358] width 299 height 26
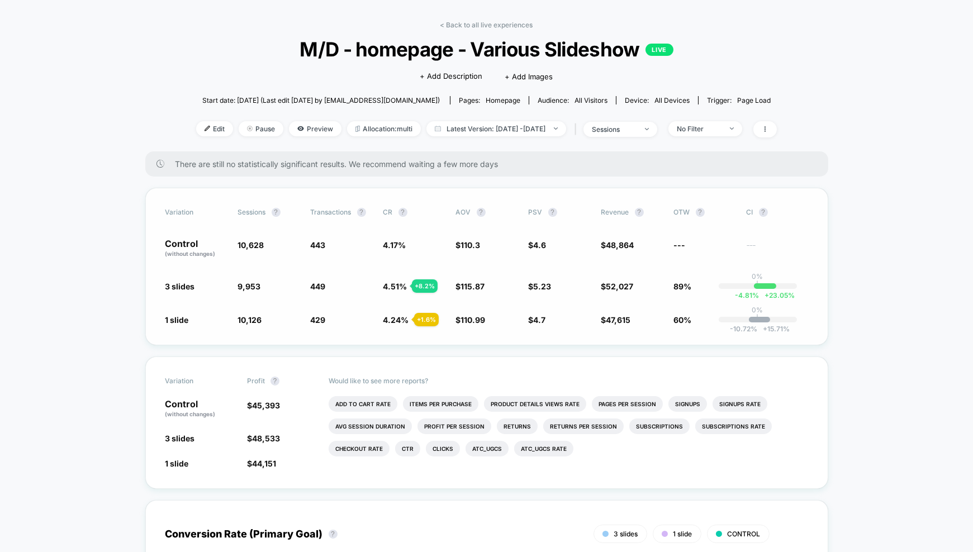
scroll to position [38, 0]
click at [516, 20] on link "< Back to all live experiences" at bounding box center [486, 24] width 93 height 8
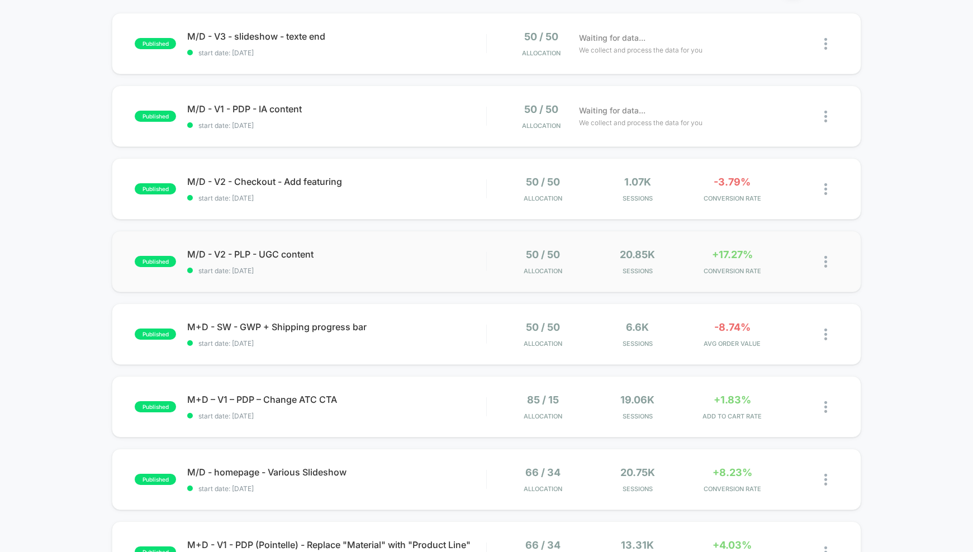
scroll to position [113, 0]
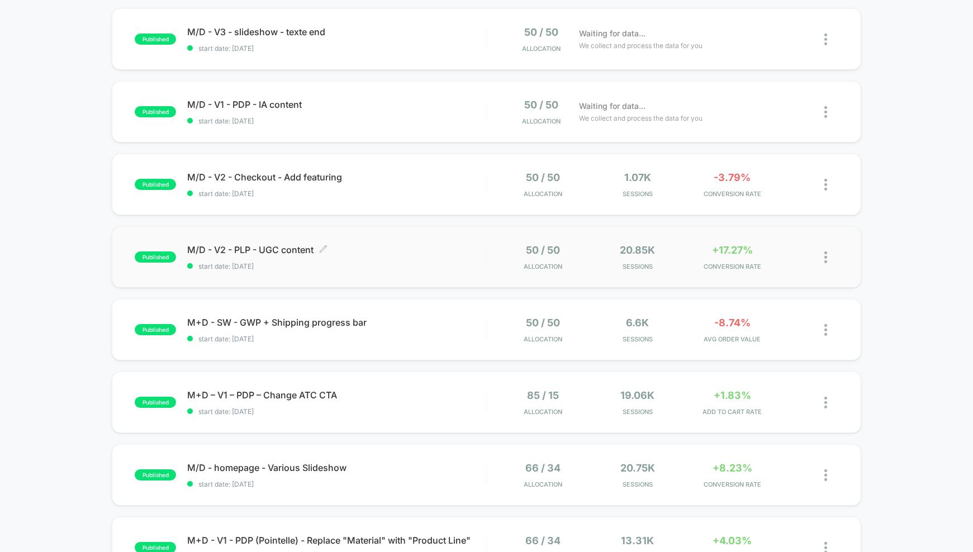
click at [357, 259] on div "M/D - V2 - PLP - UGC content Click to edit experience details Click to edit exp…" at bounding box center [336, 257] width 299 height 26
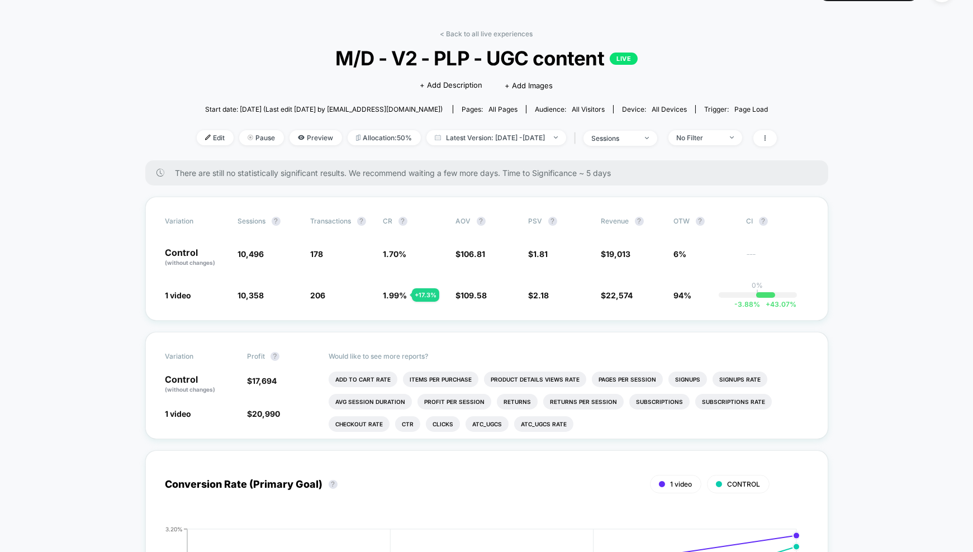
scroll to position [49, 0]
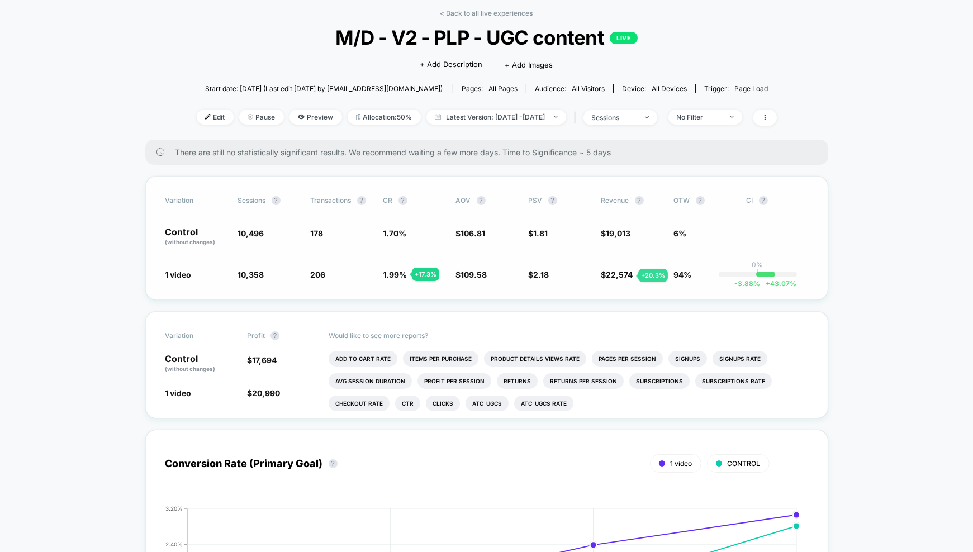
drag, startPoint x: 596, startPoint y: 268, endPoint x: 629, endPoint y: 276, distance: 33.8
click at [629, 276] on div "1 video 10,358 - 1.3 % 206 + 17.3 % 1.99 % + 17.3 % $ 109.58 + 2.6 % $ 2.18 + 2…" at bounding box center [486, 274] width 643 height 11
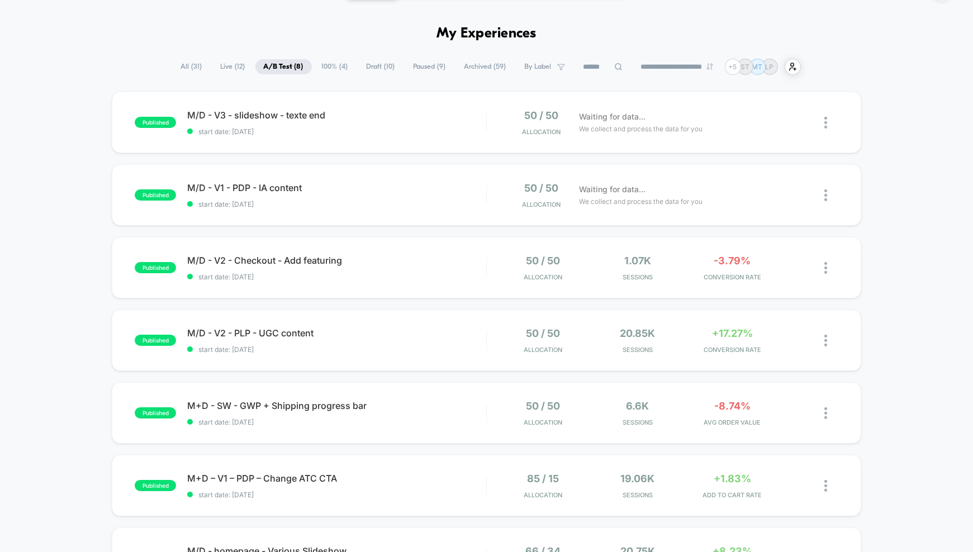
scroll to position [46, 0]
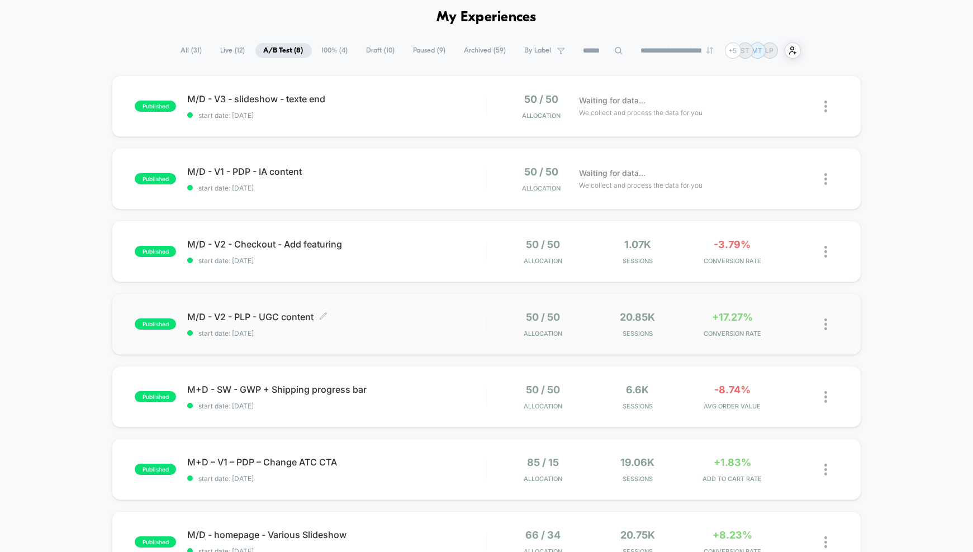
click at [299, 333] on span "start date: [DATE]" at bounding box center [336, 333] width 299 height 8
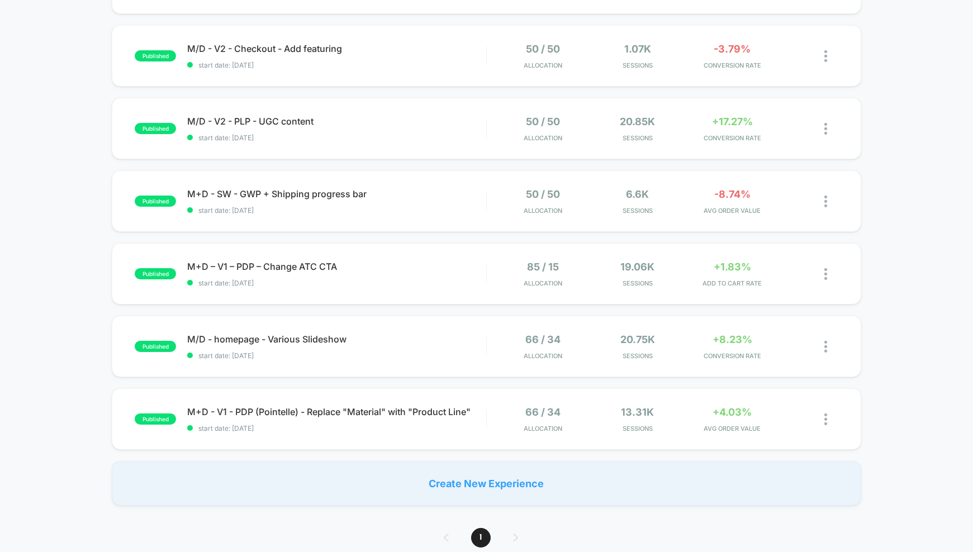
scroll to position [243, 0]
click at [411, 343] on span "M/D - homepage - Various Slideshow Click to edit experience details" at bounding box center [336, 338] width 299 height 11
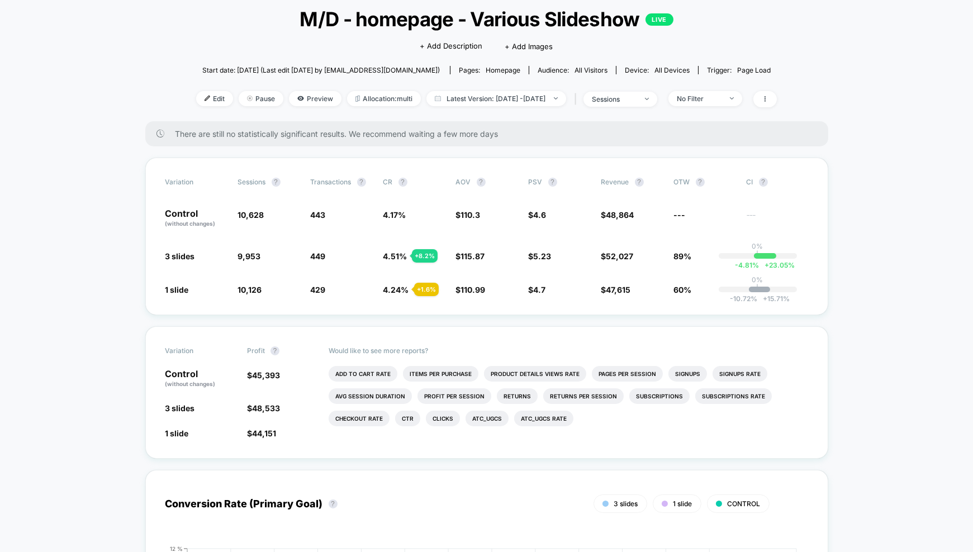
scroll to position [75, 0]
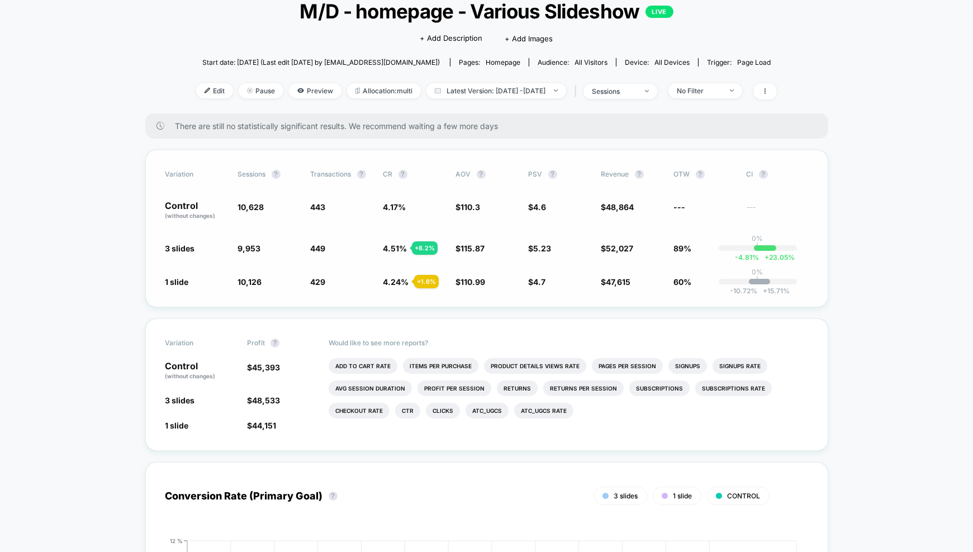
drag, startPoint x: 166, startPoint y: 246, endPoint x: 209, endPoint y: 244, distance: 43.1
click at [195, 246] on span "3 slides" at bounding box center [195, 248] width 61 height 11
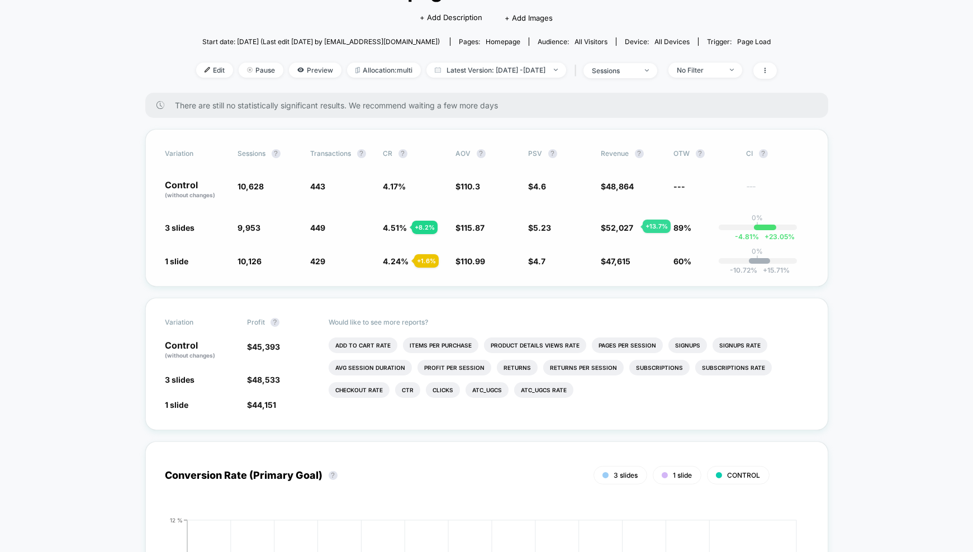
scroll to position [0, 0]
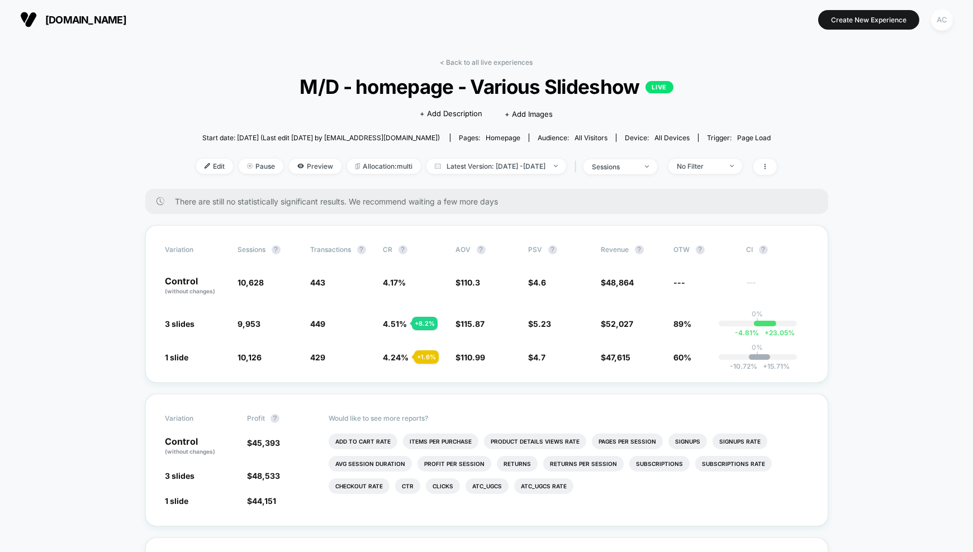
click at [941, 25] on div "AC" at bounding box center [942, 20] width 22 height 22
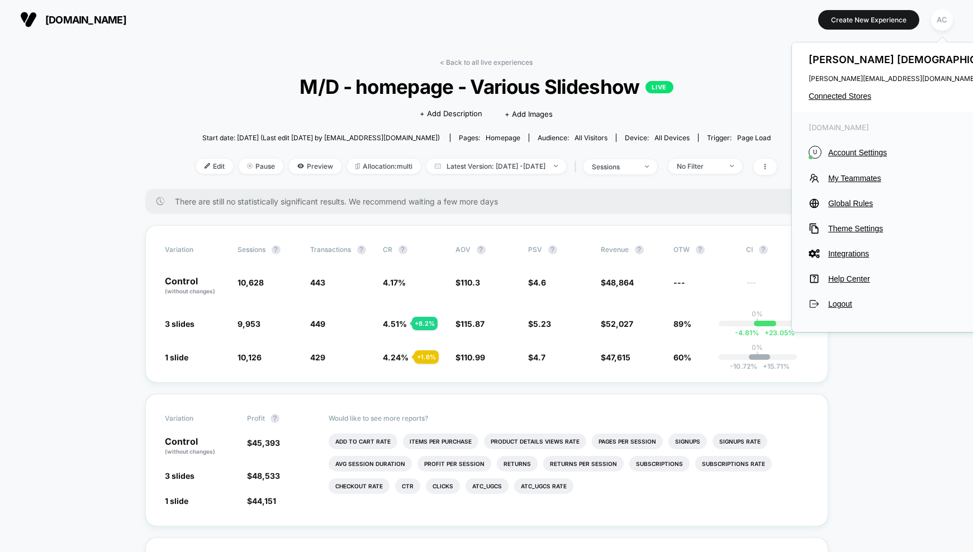
click at [837, 89] on div "[PERSON_NAME] [PERSON_NAME][EMAIL_ADDRESS][DOMAIN_NAME] Connected Stores" at bounding box center [911, 76] width 239 height 69
click at [837, 93] on span "Connected Stores" at bounding box center [911, 96] width 205 height 9
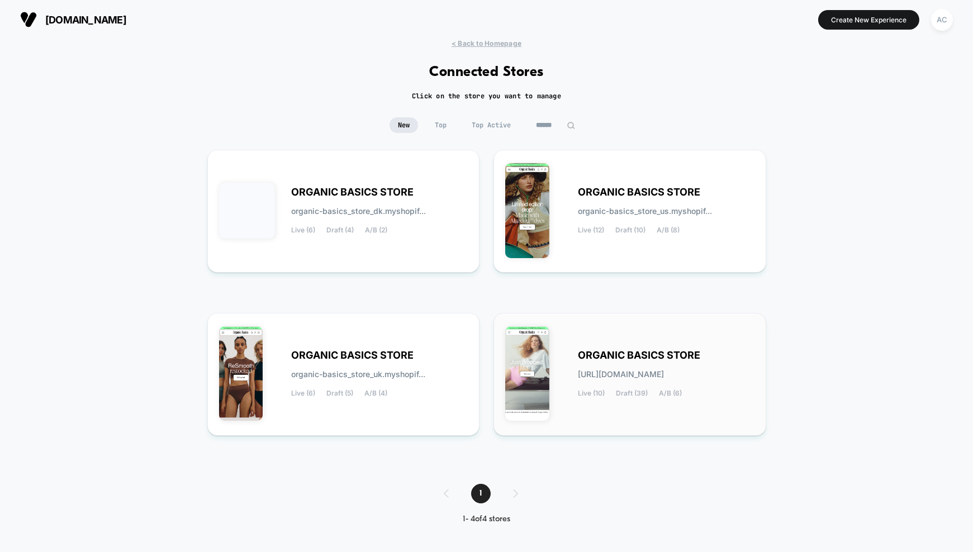
click at [611, 338] on div "ORGANIC BASICS STORE [URL][DOMAIN_NAME] Live (10) Draft (39) A/B (6)" at bounding box center [629, 374] width 249 height 99
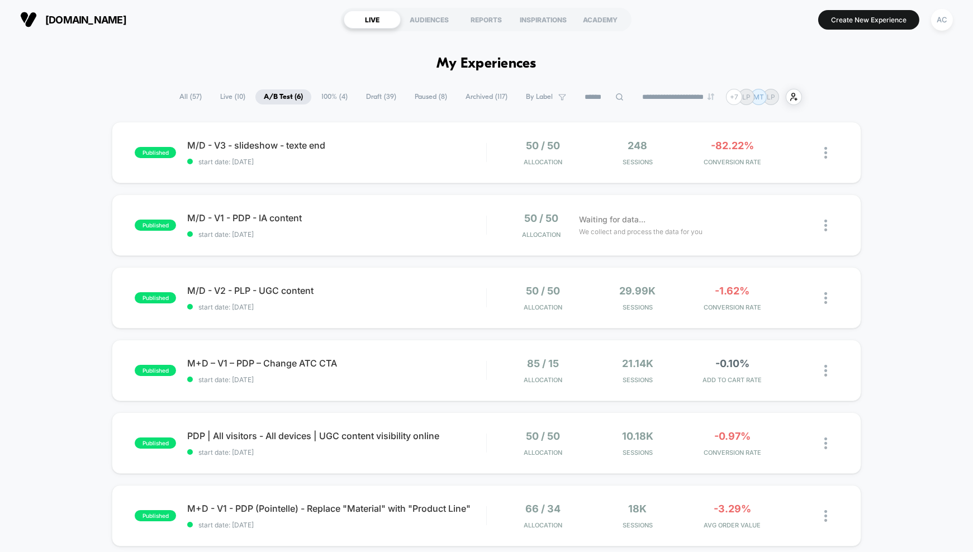
click at [77, 161] on div "published M/D - V3 - slideshow - texte end start date: [DATE] 50 / 50 Allocatio…" at bounding box center [486, 362] width 973 height 481
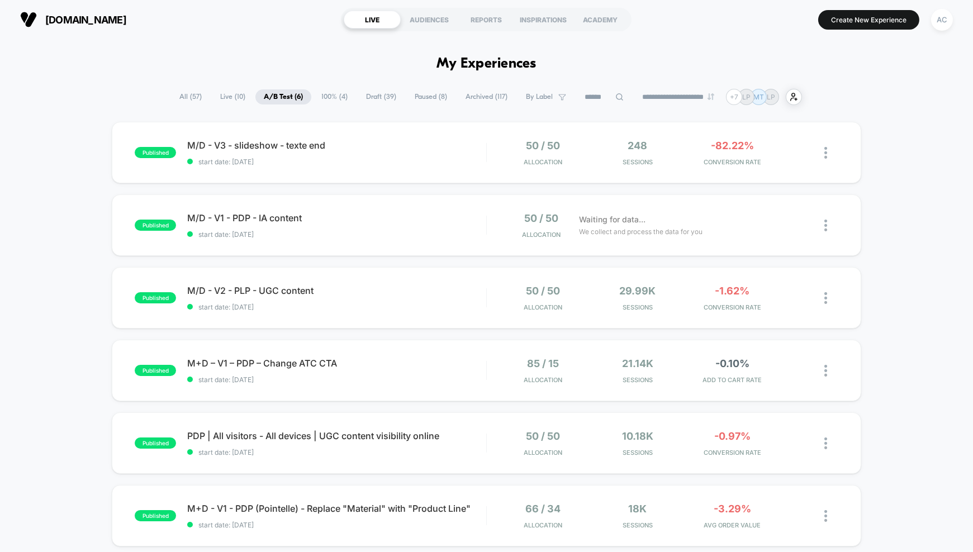
scroll to position [2, 0]
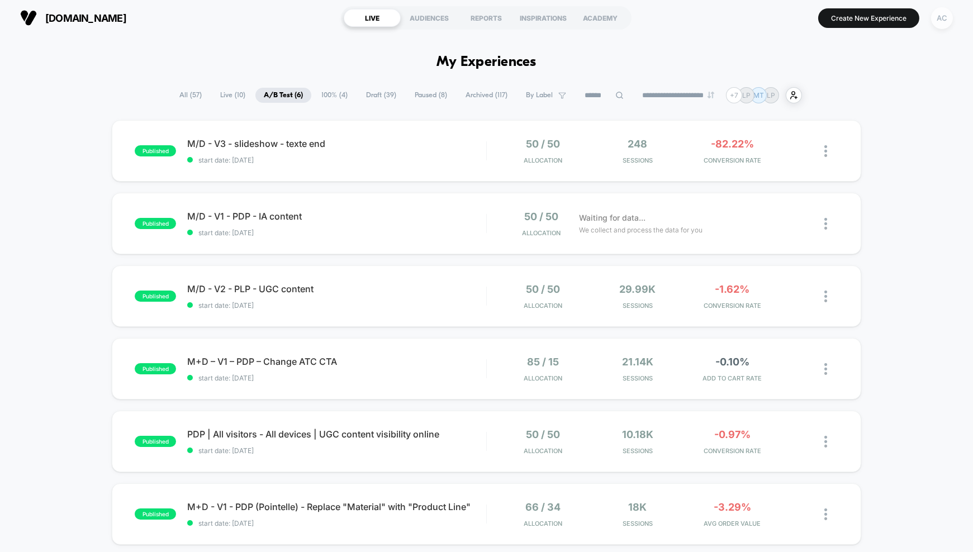
click at [941, 23] on div "AC" at bounding box center [942, 18] width 22 height 22
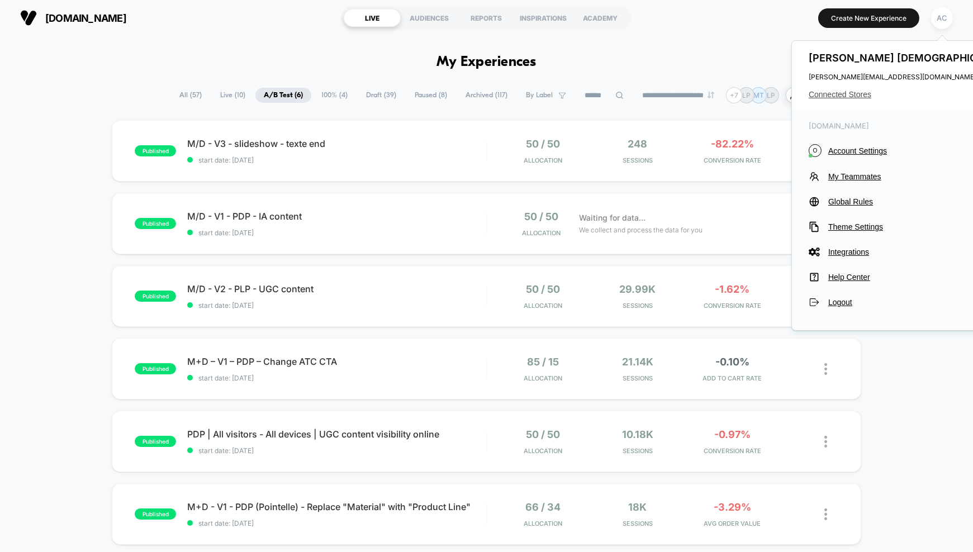
click at [842, 94] on span "Connected Stores" at bounding box center [911, 94] width 205 height 9
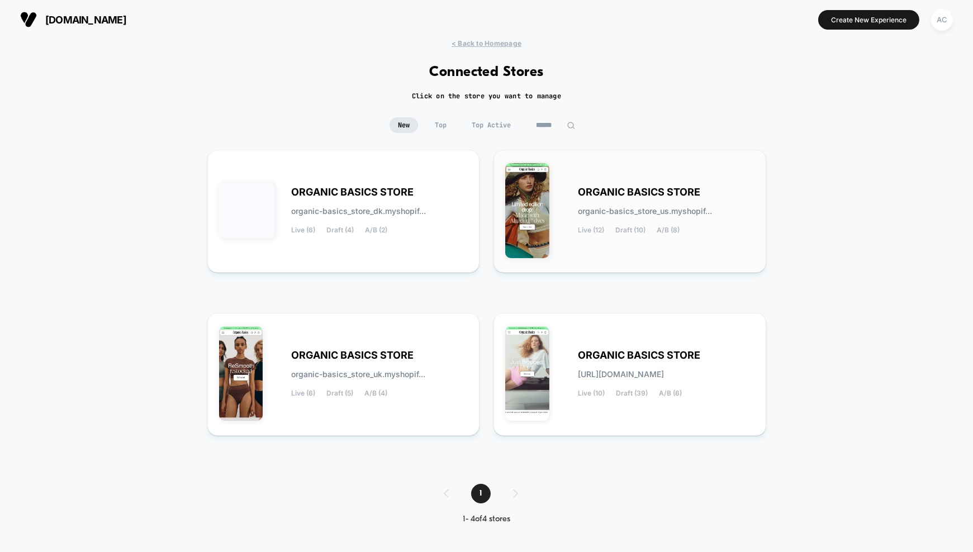
click at [597, 204] on div "ORGANIC BASICS STORE organic-basics_store_us.myshopif... Live (12) Draft (10) A…" at bounding box center [666, 211] width 177 height 46
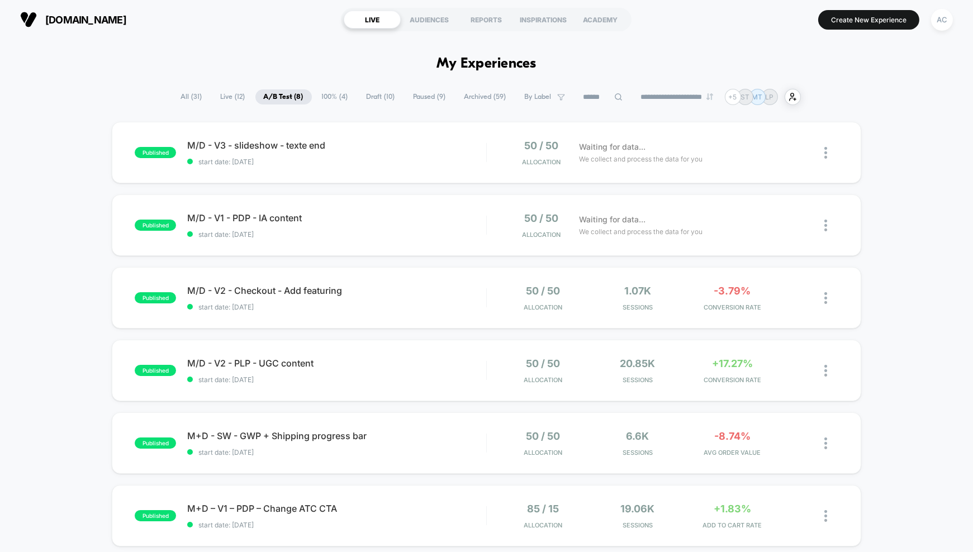
click at [368, 103] on span "Draft ( 10 )" at bounding box center [380, 96] width 45 height 15
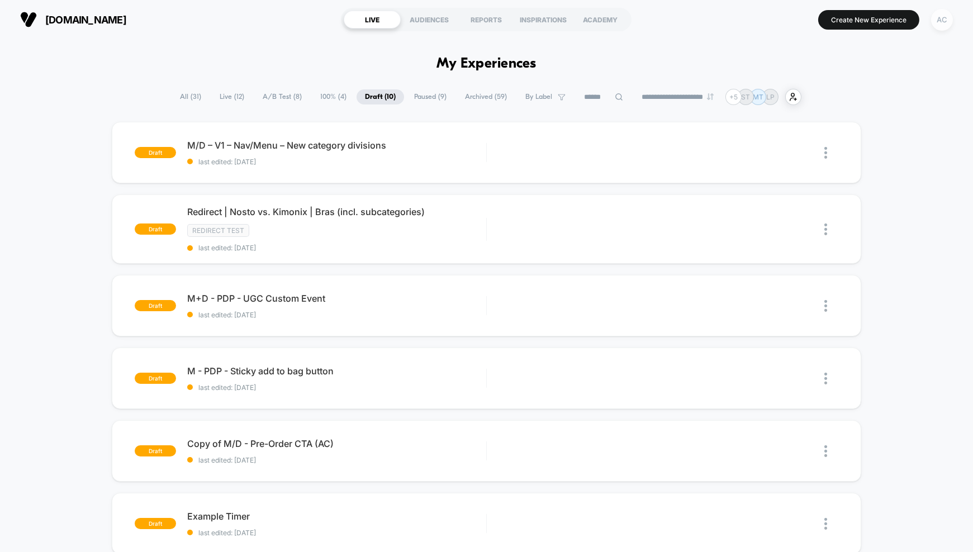
click at [947, 18] on div "AC" at bounding box center [942, 20] width 22 height 22
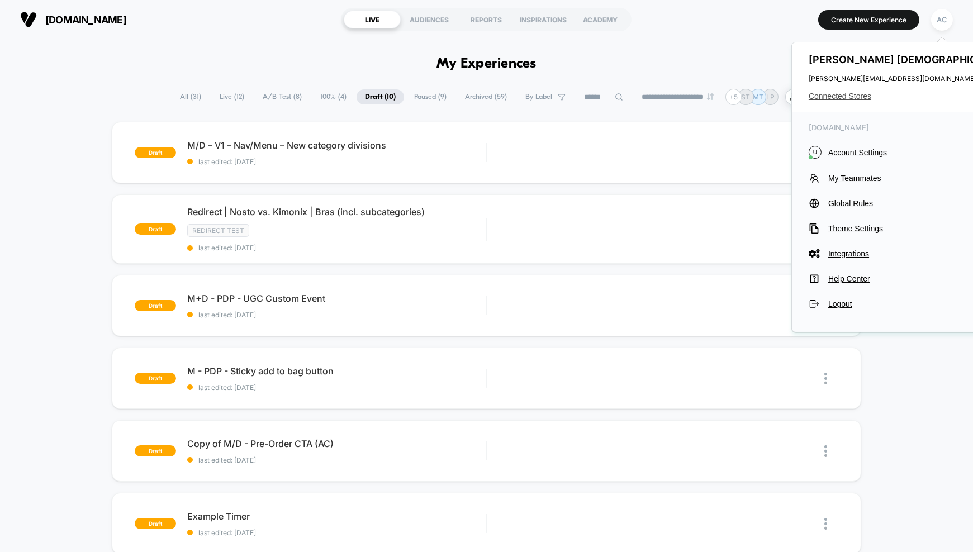
click at [834, 97] on span "Connected Stores" at bounding box center [911, 96] width 205 height 9
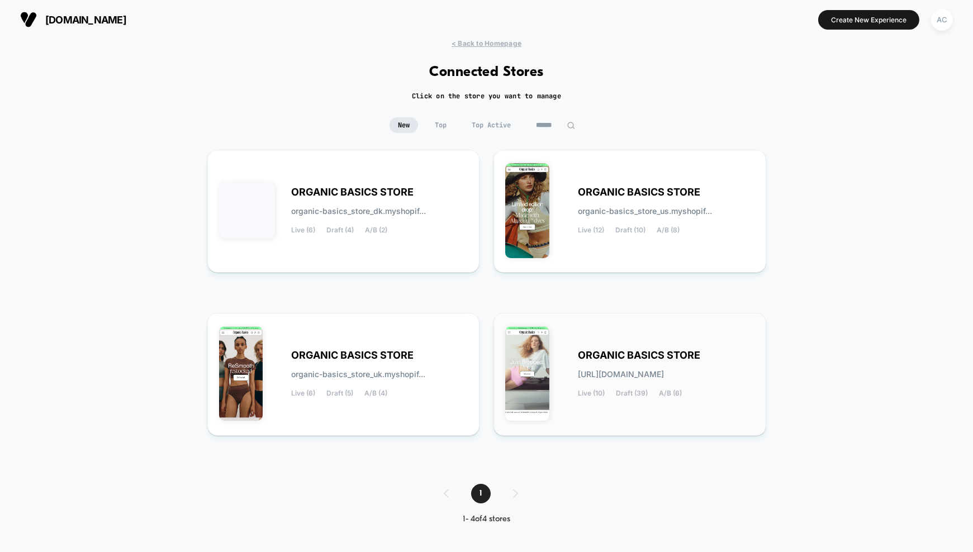
click at [637, 352] on span "ORGANIC BASICS STORE" at bounding box center [639, 356] width 122 height 8
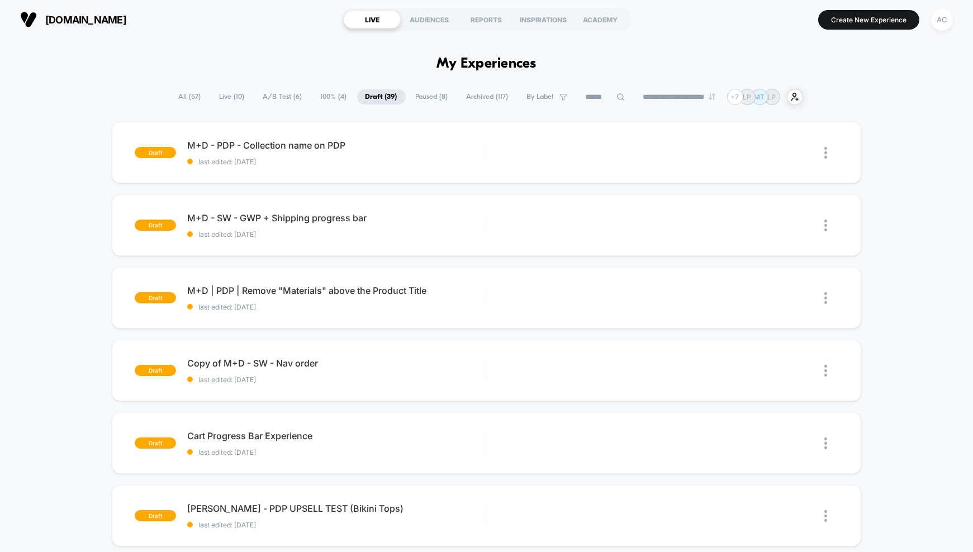
scroll to position [8, 0]
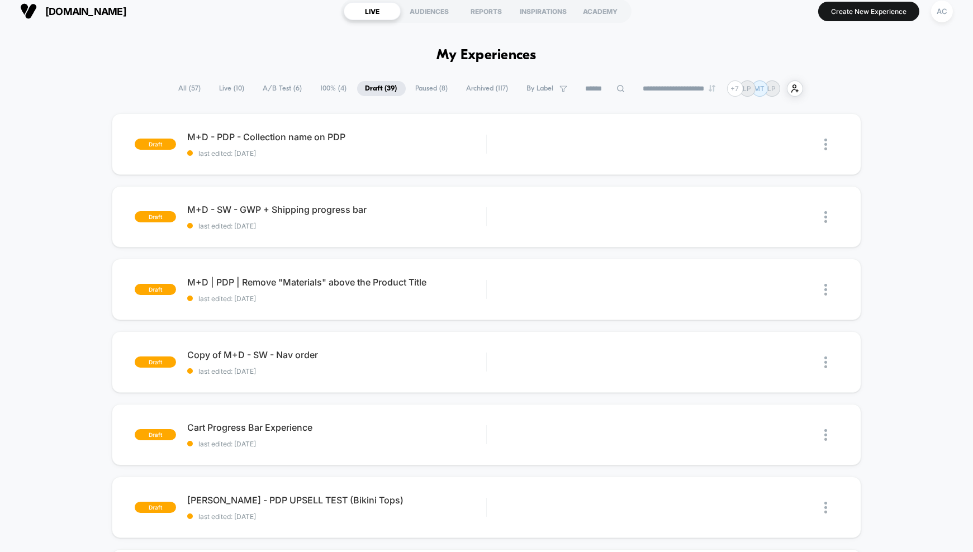
click at [230, 91] on span "Live ( 10 )" at bounding box center [232, 88] width 42 height 15
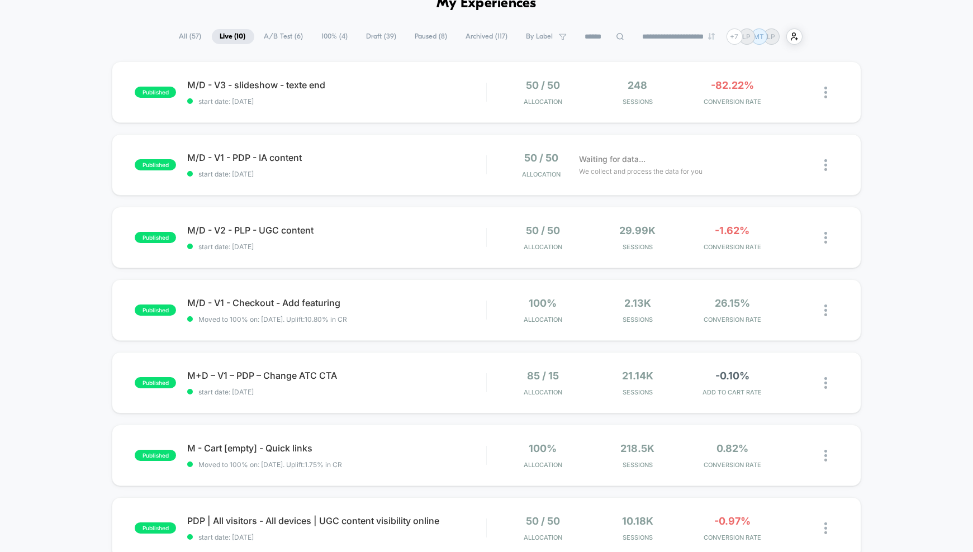
scroll to position [69, 0]
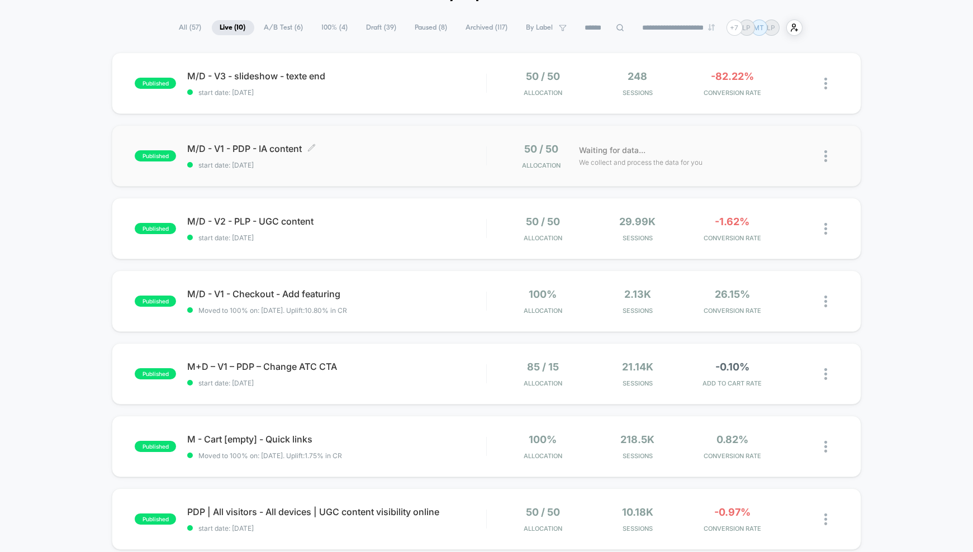
click at [366, 157] on div "M/D - V1 - PDP - IA content Click to edit experience details Click to edit expe…" at bounding box center [336, 156] width 299 height 26
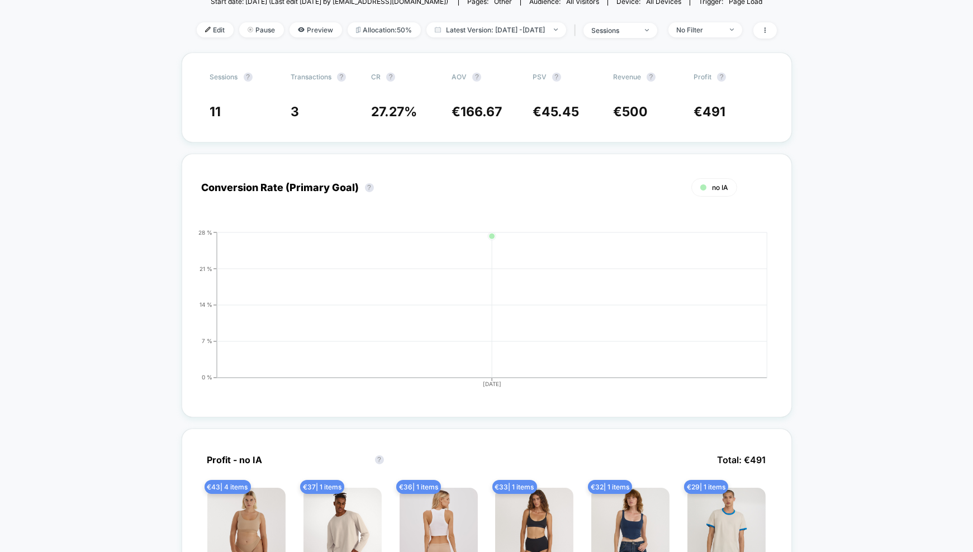
scroll to position [99, 0]
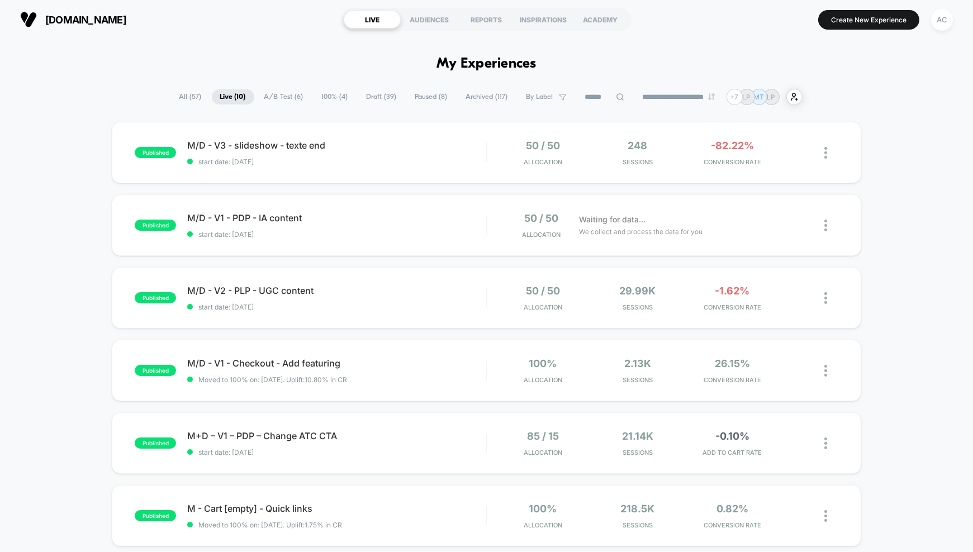
click at [934, 29] on button "AC" at bounding box center [942, 19] width 29 height 23
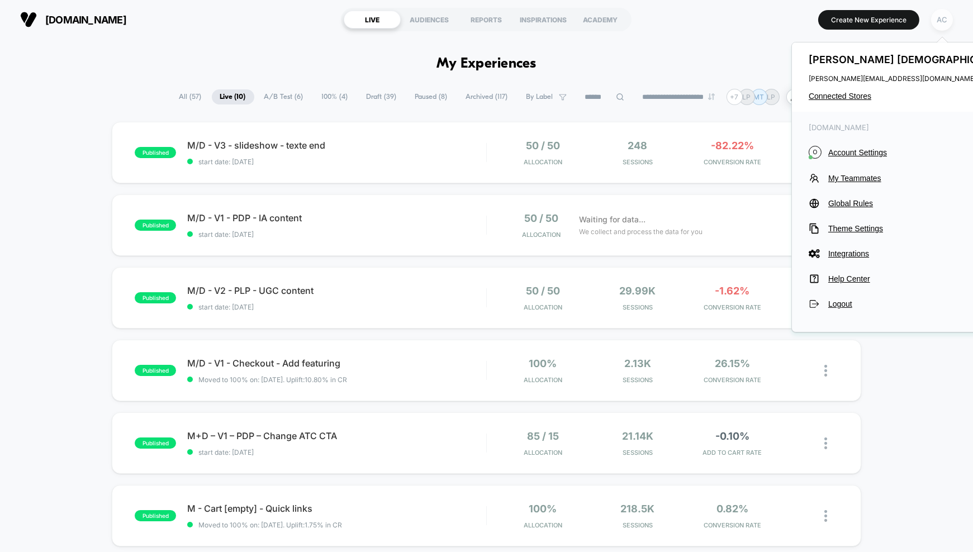
click at [951, 21] on div "AC" at bounding box center [942, 20] width 22 height 22
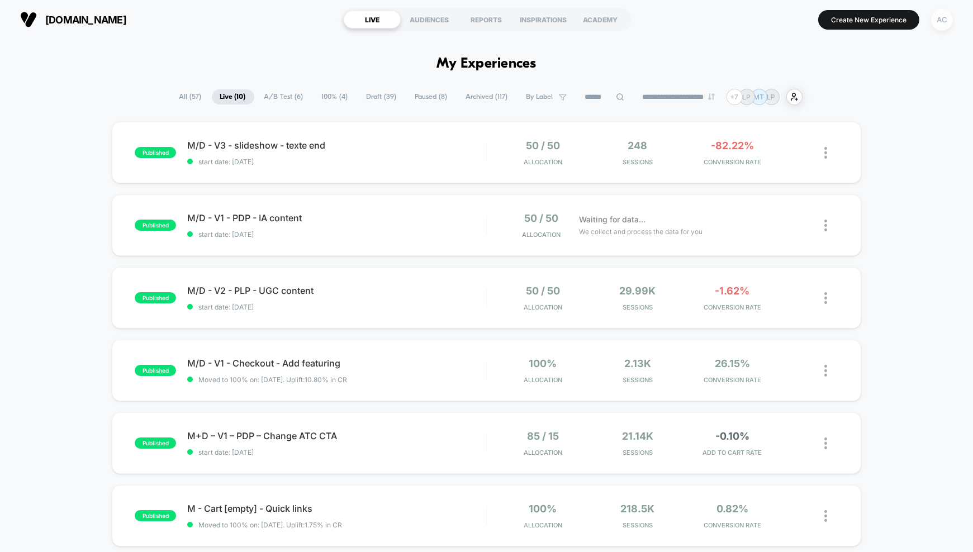
click at [951, 21] on div "AC" at bounding box center [942, 20] width 22 height 22
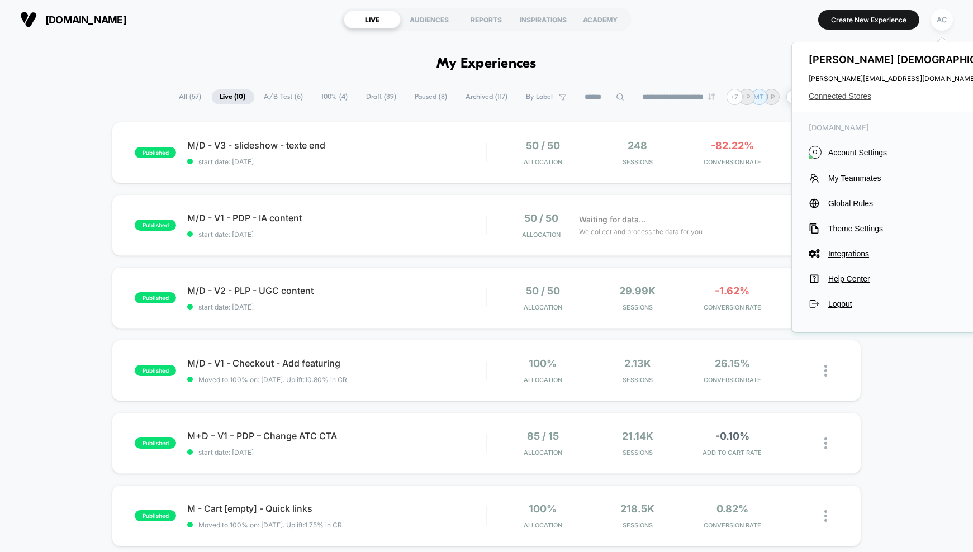
click at [836, 93] on span "Connected Stores" at bounding box center [911, 96] width 205 height 9
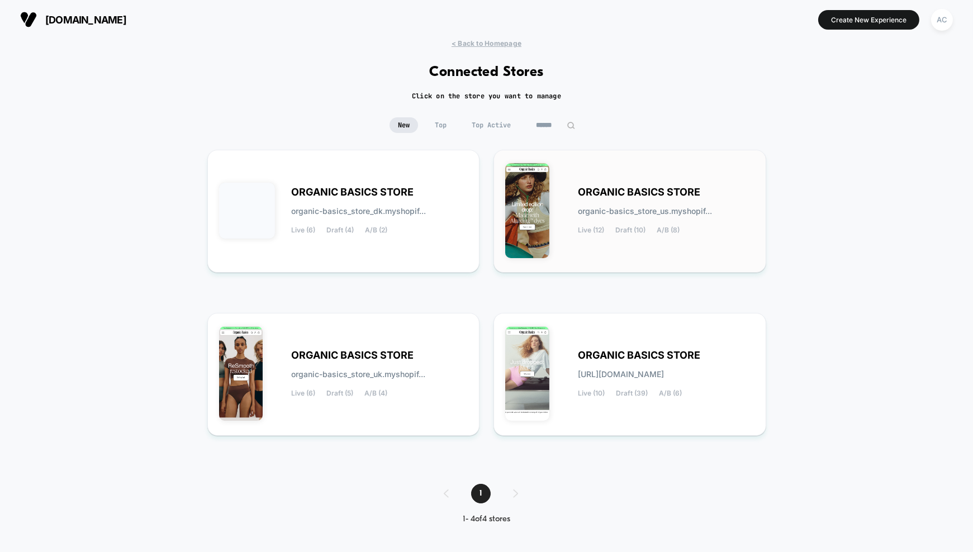
click at [623, 189] on span "ORGANIC BASICS STORE" at bounding box center [639, 192] width 122 height 8
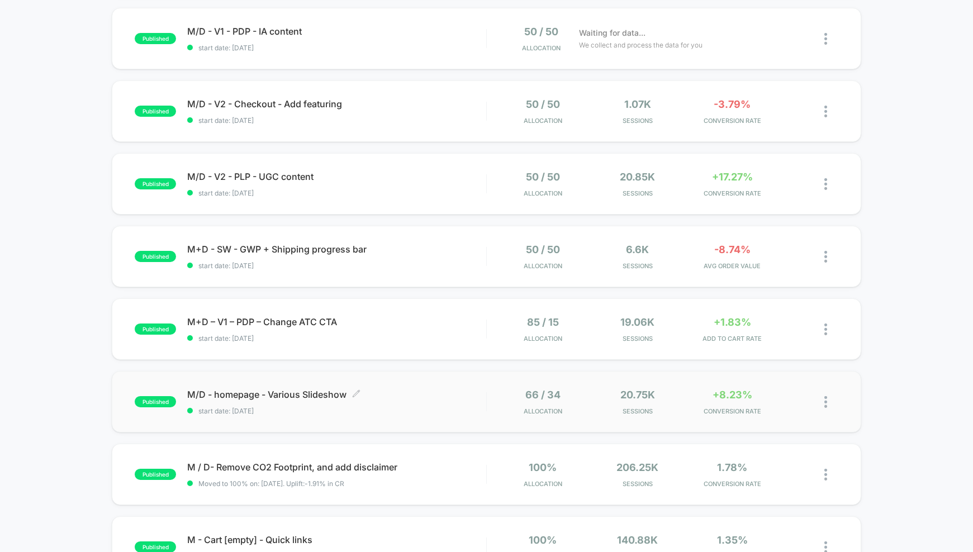
scroll to position [188, 0]
click at [400, 397] on span "M/D - homepage - Various Slideshow Click to edit experience details" at bounding box center [336, 393] width 299 height 11
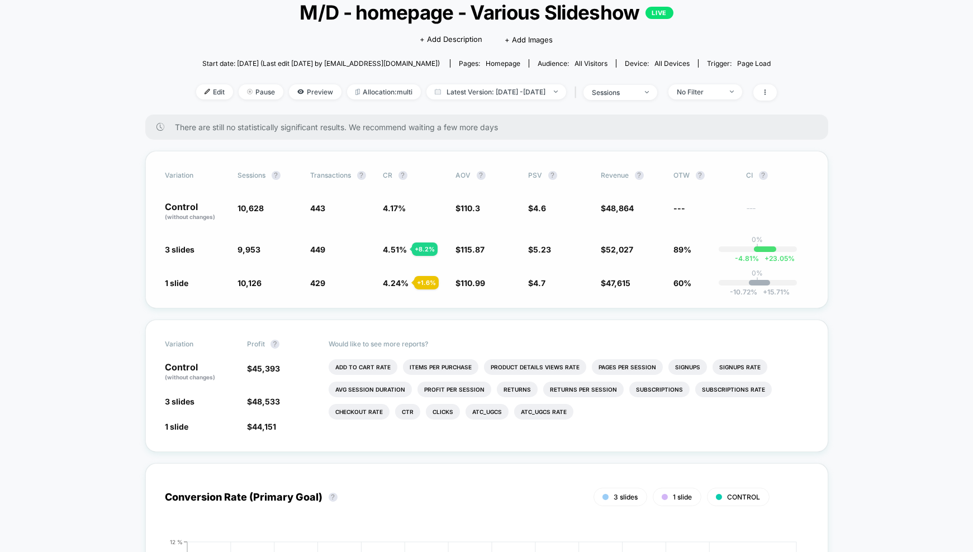
scroll to position [52, 0]
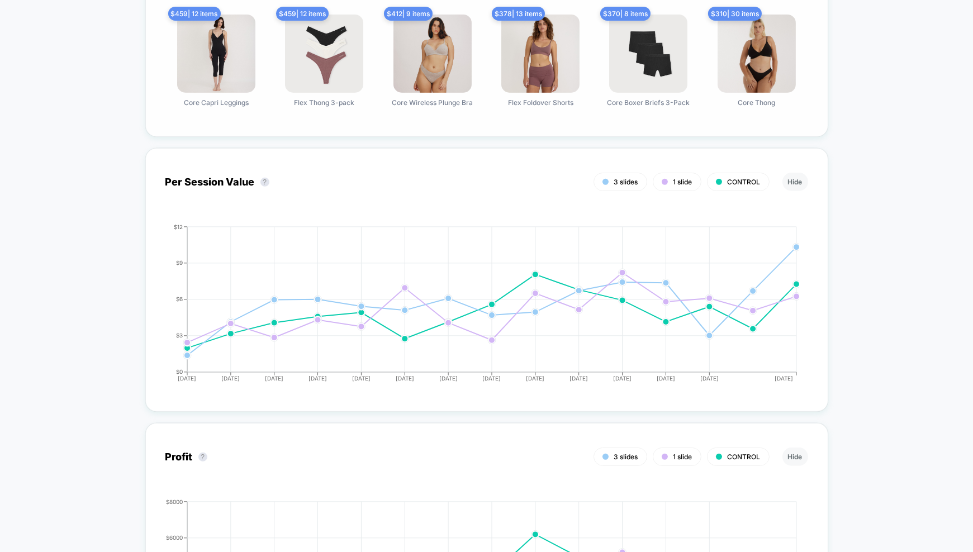
scroll to position [984, 0]
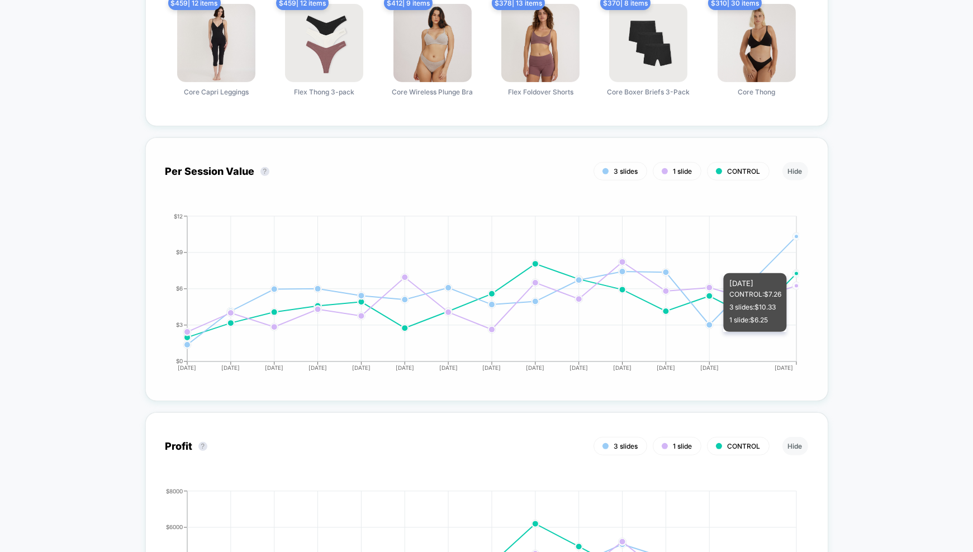
click at [794, 264] on icon "[DATE] [DATE] [DATE] [DATE] [DATE] [DATE] [DATE] [DATE] [DATE] [DATE] [DATE] [D…" at bounding box center [475, 298] width 648 height 168
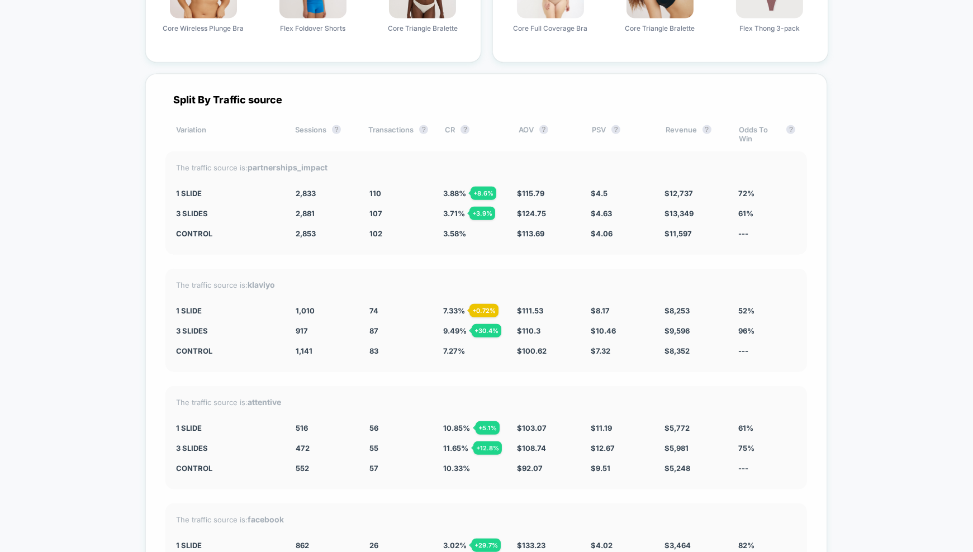
scroll to position [2035, 0]
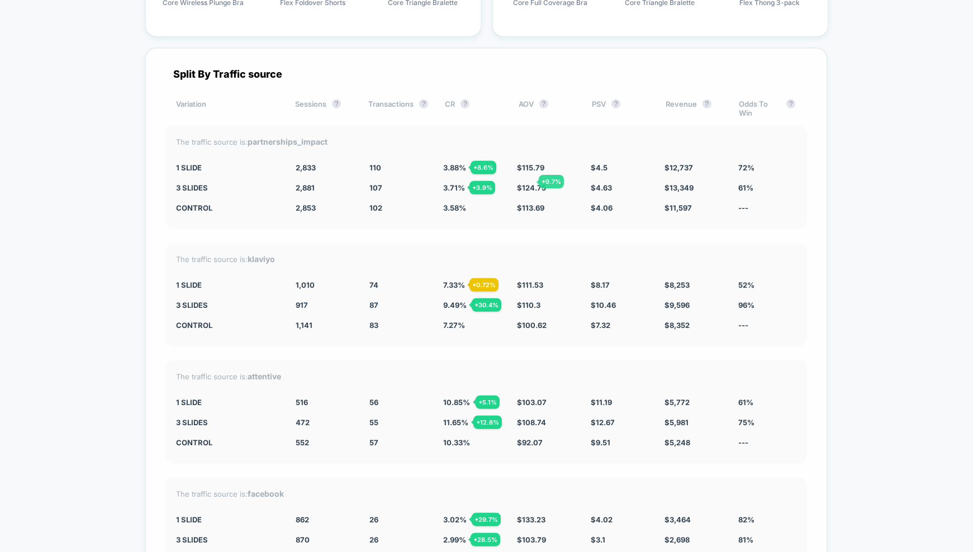
click at [544, 183] on span "$ 124.75" at bounding box center [531, 187] width 29 height 9
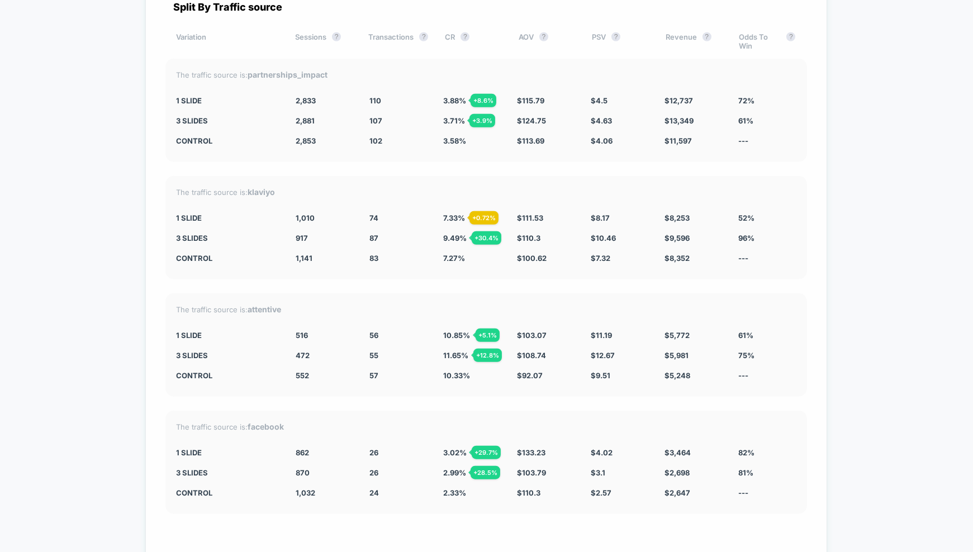
scroll to position [2125, 0]
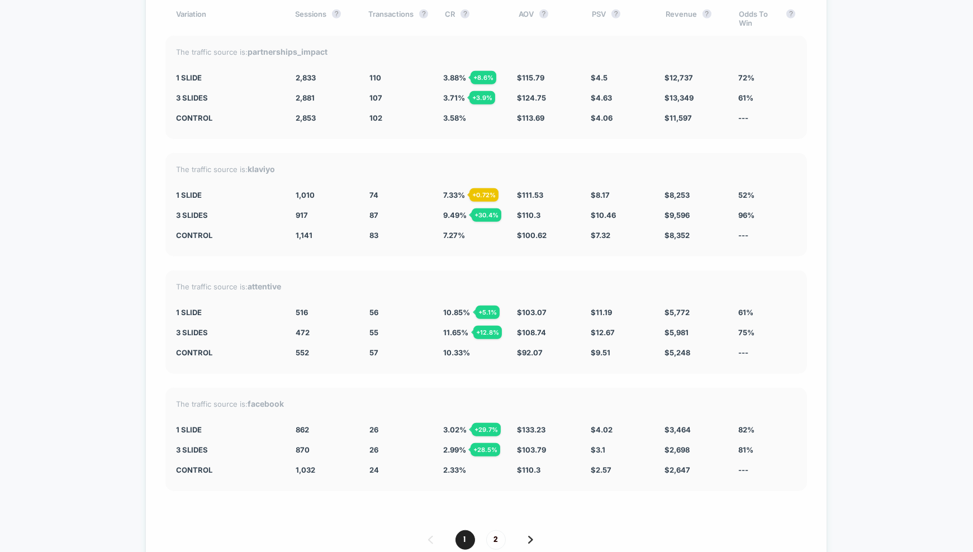
click at [744, 216] on div "The traffic source is: klaviyo 1 slide 1,010 - 11.5 % 74 + 0.72 % 7.33 % + 0.72…" at bounding box center [486, 204] width 642 height 103
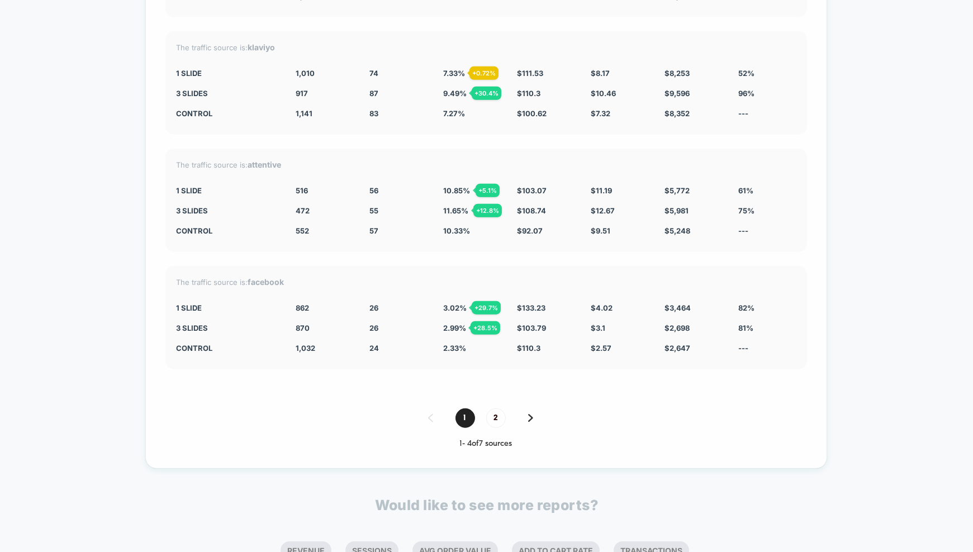
scroll to position [2251, 0]
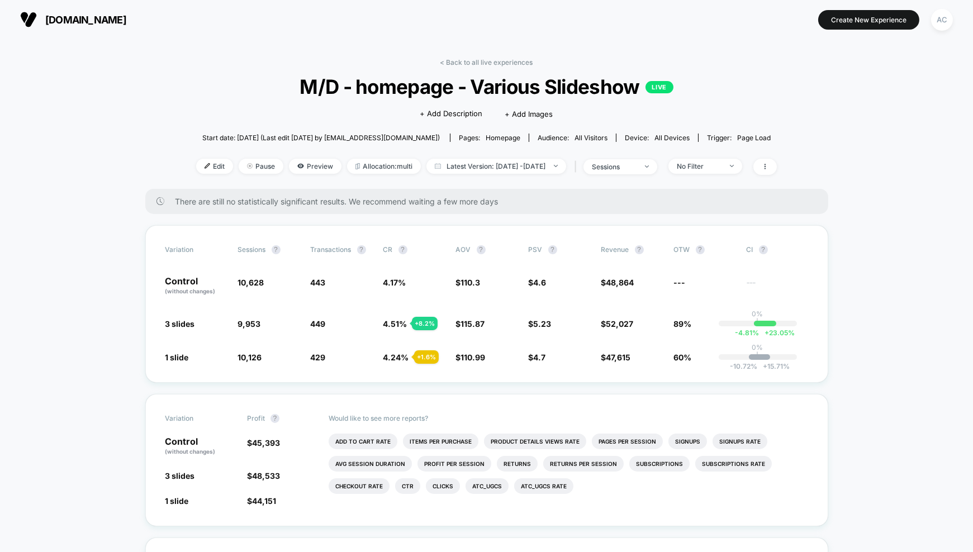
click at [661, 113] on div "Click to edit experience details + Add Description + Add Images" at bounding box center [486, 113] width 348 height 30
